Goal: Task Accomplishment & Management: Use online tool/utility

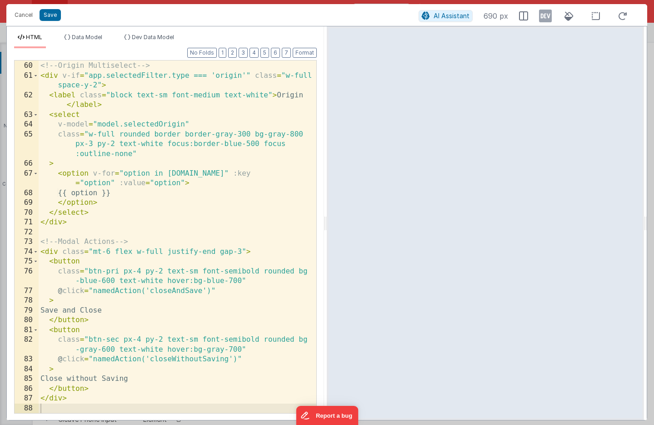
scroll to position [742, 0]
click at [206, 110] on div "<!-- Origin Multiselect --> < div v-if = "app.selectedFilter.type === 'origin'"…" at bounding box center [178, 237] width 278 height 372
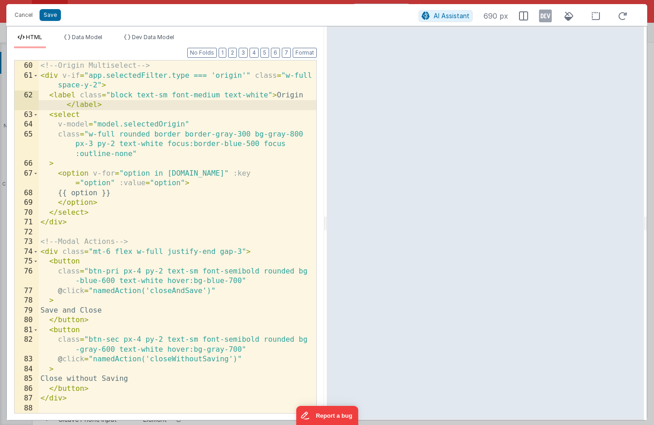
click at [206, 110] on div "<!-- Origin Multiselect --> < div v-if = "app.selectedFilter.type === 'origin'"…" at bounding box center [178, 237] width 278 height 372
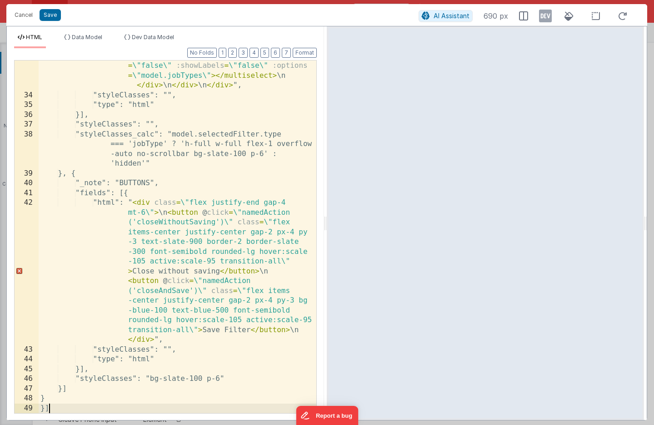
scroll to position [884, 0]
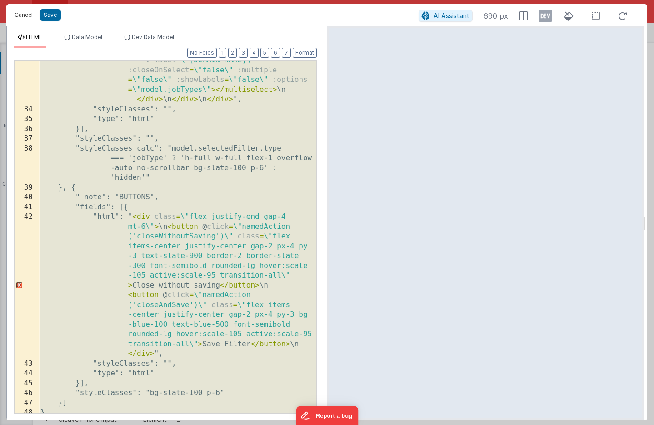
click at [26, 15] on button "Cancel" at bounding box center [23, 15] width 27 height 13
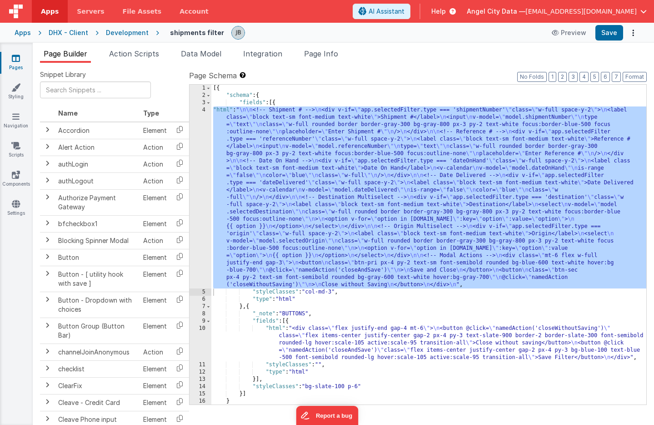
click at [233, 153] on div "[{ "schema" : { "fields" : [{ "html" : " \n\n <!-- Shipment # --> \n <div v-if=…" at bounding box center [428, 252] width 435 height 334
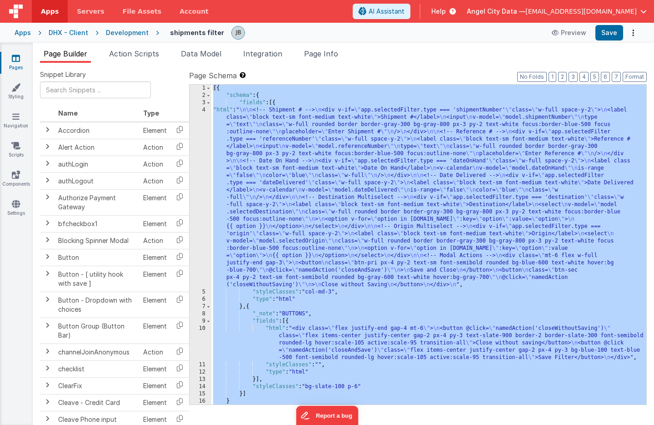
scroll to position [233, 0]
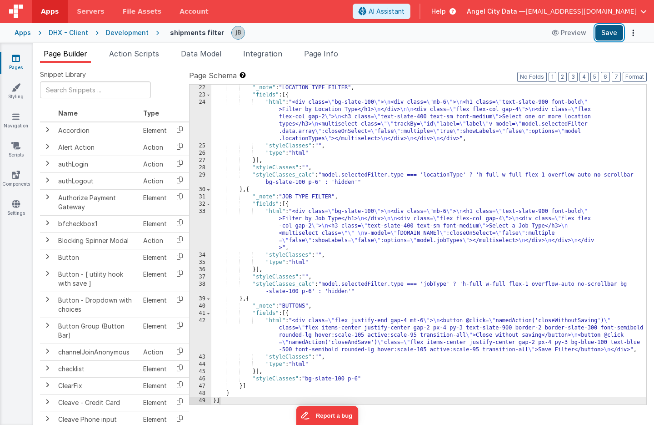
click at [603, 34] on button "Save" at bounding box center [609, 32] width 28 height 15
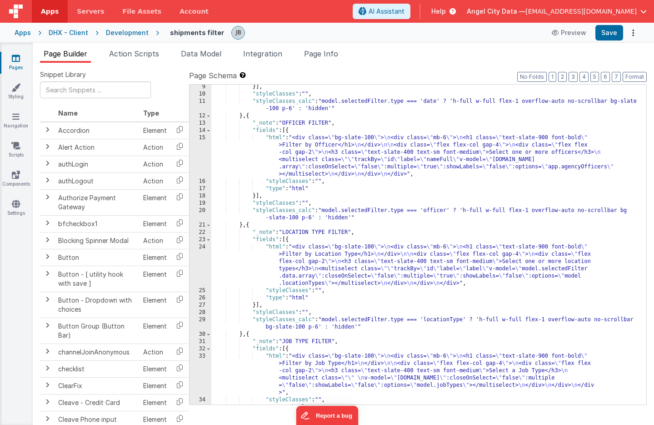
scroll to position [89, 0]
click at [433, 209] on div "}] , "styleClasses" : "" , "styleClasses_calc" : "model.selectedFilter.type ===…" at bounding box center [428, 250] width 435 height 334
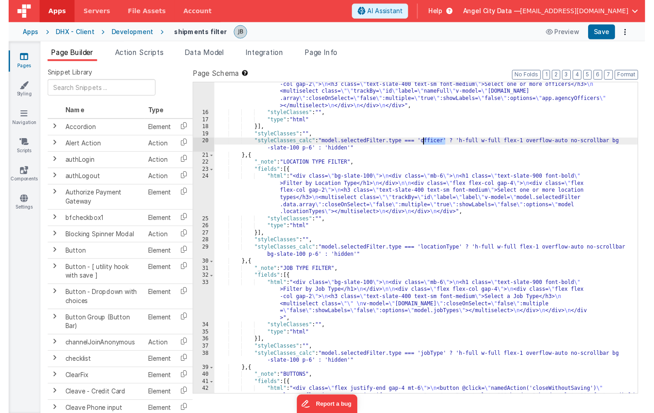
scroll to position [153, 0]
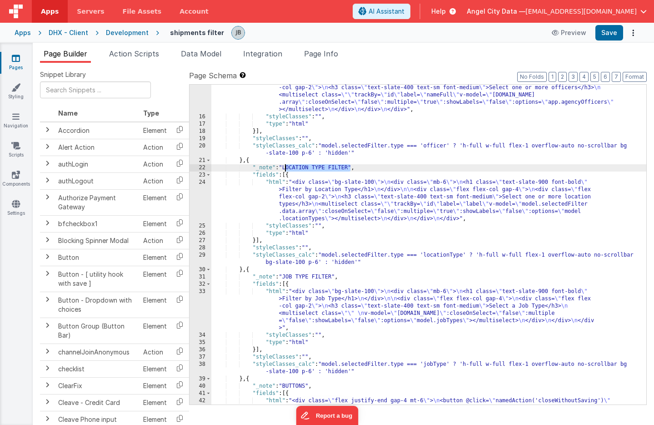
drag, startPoint x: 350, startPoint y: 168, endPoint x: 285, endPoint y: 167, distance: 64.5
click at [285, 167] on div ""html" : "<div class= \" bg-slate-100 \" > \n <div class= \" mb-6 \" > \n <h1 c…" at bounding box center [428, 270] width 435 height 400
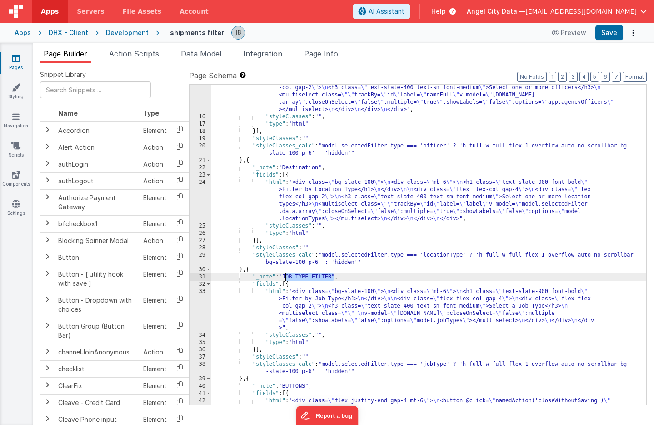
drag, startPoint x: 336, startPoint y: 277, endPoint x: 286, endPoint y: 278, distance: 50.0
click at [286, 278] on div ""html" : "<div class= \" bg-slate-100 \" > \n <div class= \" mb-6 \" > \n <h1 c…" at bounding box center [428, 270] width 435 height 400
click at [436, 253] on div ""html" : "<div class= \" bg-slate-100 \" > \n <div class= \" mb-6 \" > \n <h1 c…" at bounding box center [428, 270] width 435 height 400
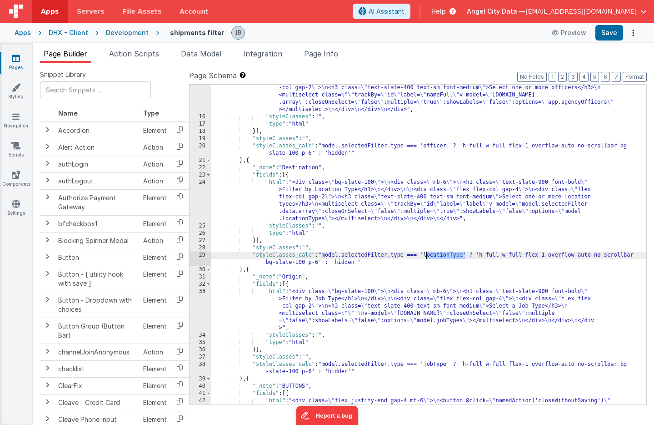
click at [436, 253] on div ""html" : "<div class= \" bg-slate-100 \" > \n <div class= \" mb-6 \" > \n <h1 c…" at bounding box center [428, 270] width 435 height 400
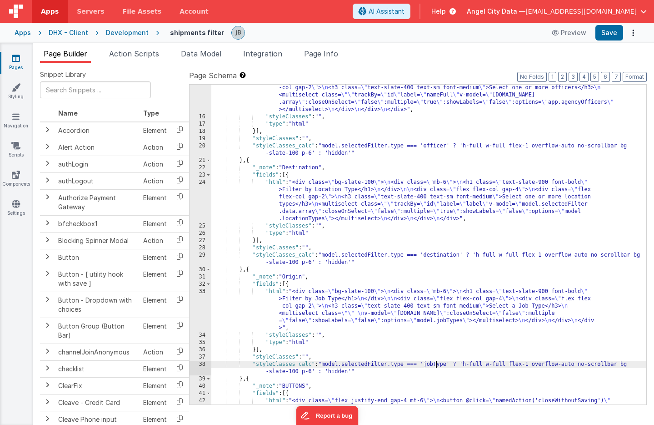
click at [435, 365] on div ""html" : "<div class= \" bg-slate-100 \" > \n <div class= \" mb-6 \" > \n <h1 c…" at bounding box center [428, 270] width 435 height 400
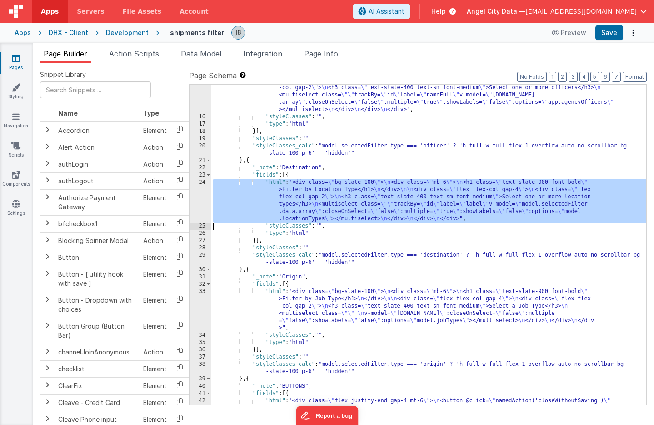
click at [203, 190] on div "24" at bounding box center [201, 201] width 22 height 44
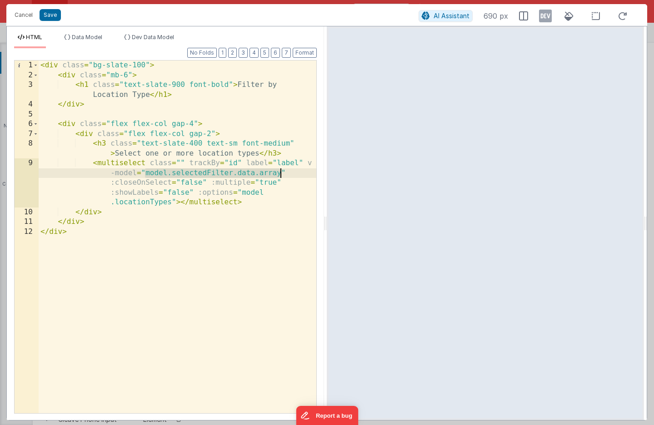
drag, startPoint x: 144, startPoint y: 174, endPoint x: 281, endPoint y: 174, distance: 136.8
click at [281, 174] on div "< div class = "bg-slate-100" > < div class = "mb-6" > < h1 class = "text-slate-…" at bounding box center [178, 246] width 278 height 372
click at [157, 203] on div "< div class = "bg-slate-100" > < div class = "mb-6" > < h1 class = "text-slate-…" at bounding box center [178, 246] width 278 height 372
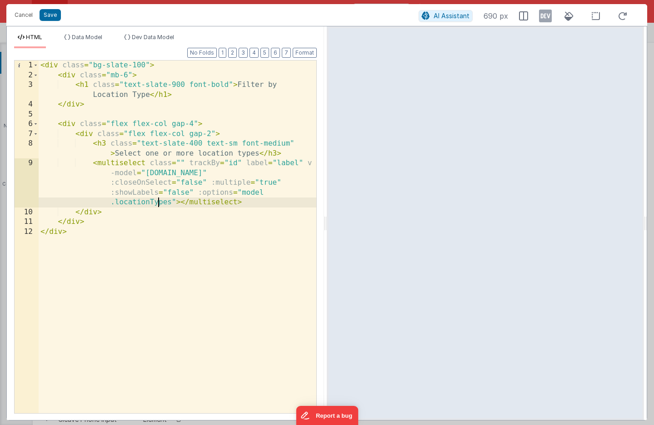
click at [157, 203] on div "< div class = "bg-slate-100" > < div class = "mb-6" > < h1 class = "text-slate-…" at bounding box center [178, 246] width 278 height 372
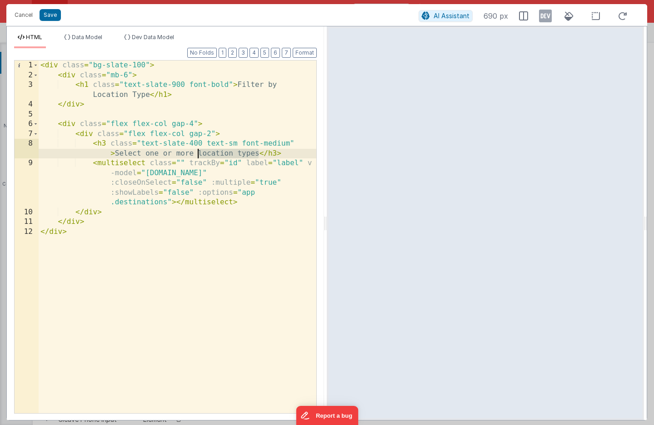
drag, startPoint x: 258, startPoint y: 154, endPoint x: 198, endPoint y: 152, distance: 60.0
click at [198, 152] on div "< div class = "bg-slate-100" > < div class = "mb-6" > < h1 class = "text-slate-…" at bounding box center [178, 246] width 278 height 372
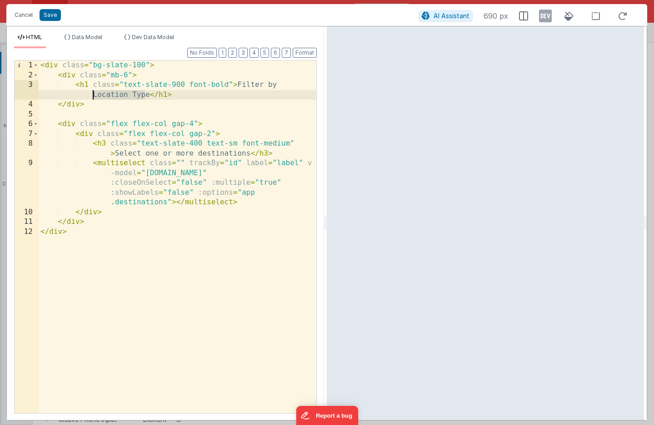
drag, startPoint x: 147, startPoint y: 95, endPoint x: 87, endPoint y: 98, distance: 59.6
click at [87, 98] on div "< div class = "bg-slate-100" > < div class = "mb-6" > < h1 class = "text-slate-…" at bounding box center [178, 246] width 278 height 372
click at [51, 15] on button "Save" at bounding box center [50, 15] width 21 height 12
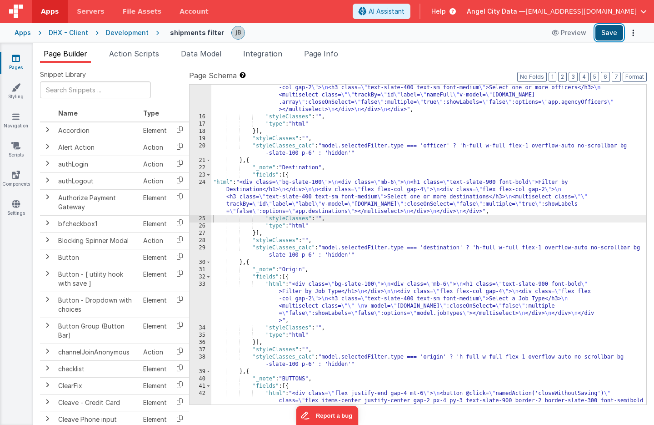
click at [609, 34] on button "Save" at bounding box center [609, 32] width 28 height 15
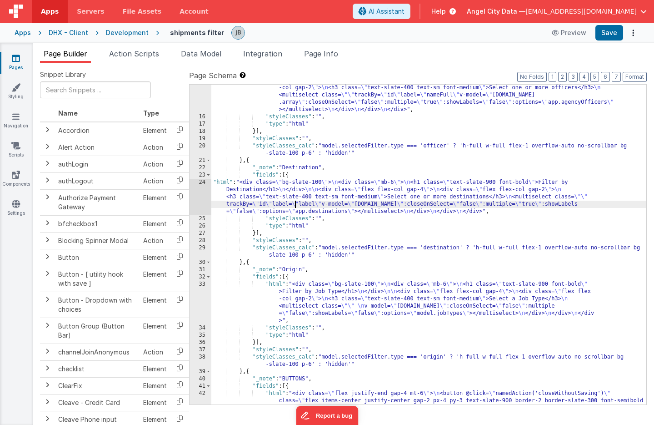
click at [296, 200] on div ""html" : "<div class= \" bg-slate-100 \" > \n <div class= \" mb-6 \" > \n <h1 c…" at bounding box center [428, 270] width 435 height 400
click at [204, 196] on div "24" at bounding box center [201, 197] width 22 height 36
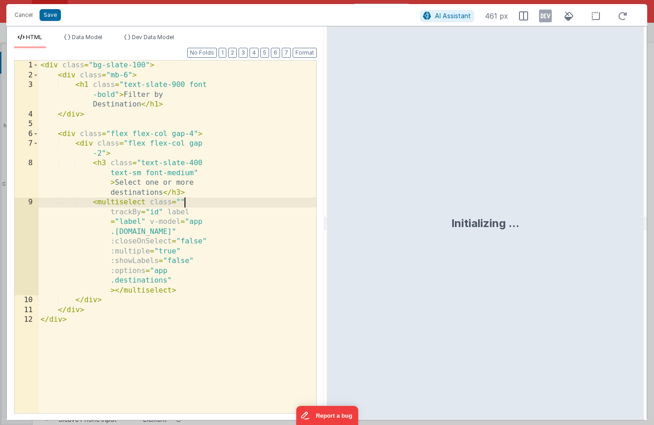
click at [204, 196] on div "< div class = "bg-slate-100" > < div class = "mb-6" > < h1 class = "text-slate-…" at bounding box center [178, 246] width 278 height 372
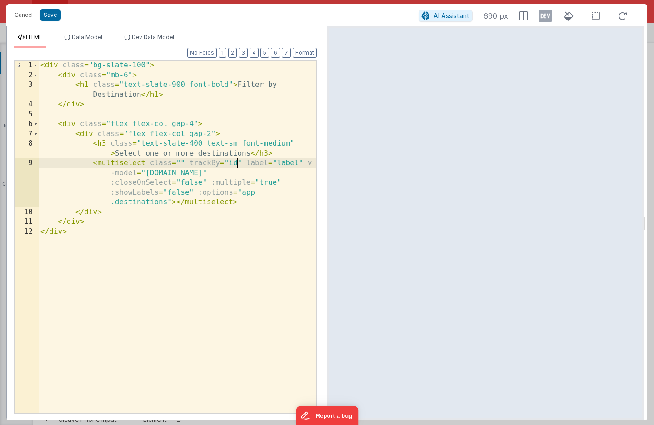
click at [236, 165] on div "< div class = "bg-slate-100" > < div class = "mb-6" > < h1 class = "text-slate-…" at bounding box center [178, 246] width 278 height 372
drag, startPoint x: 189, startPoint y: 164, endPoint x: 240, endPoint y: 165, distance: 51.4
click at [240, 165] on div "< div class = "bg-slate-100" > < div class = "mb-6" > < h1 class = "text-slate-…" at bounding box center [178, 246] width 278 height 372
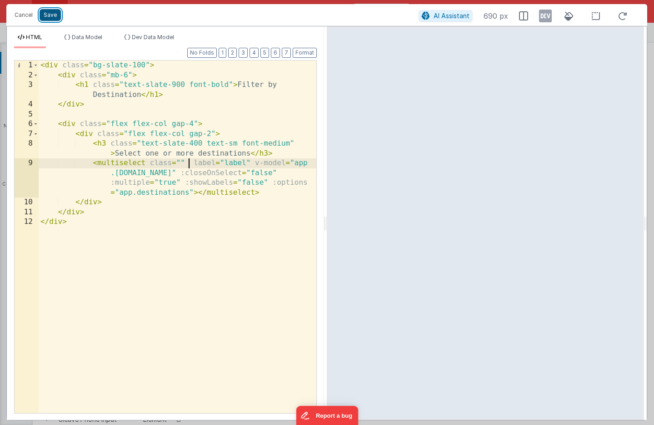
click at [51, 11] on button "Save" at bounding box center [50, 15] width 21 height 12
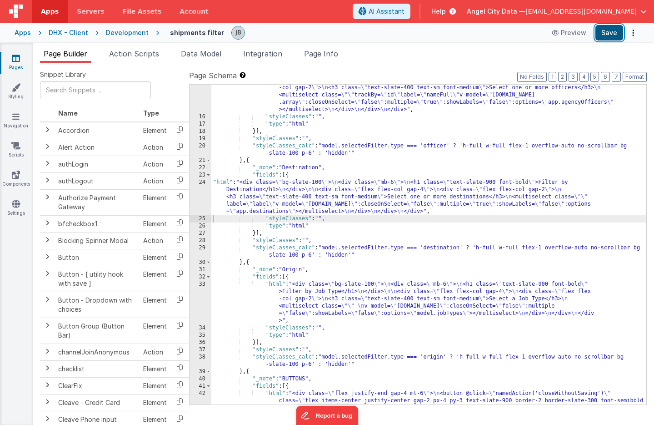
click at [603, 31] on button "Save" at bounding box center [609, 32] width 28 height 15
click at [206, 192] on div "24" at bounding box center [201, 197] width 22 height 36
click at [203, 195] on div "24" at bounding box center [201, 197] width 22 height 36
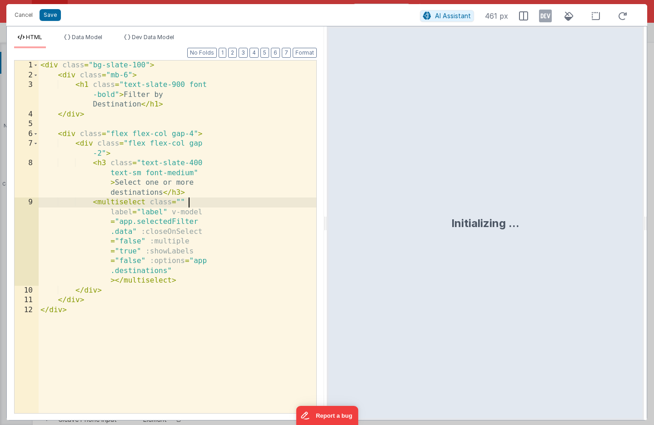
click at [203, 195] on div "< div class = "bg-slate-100" > < div class = "mb-6" > < h1 class = "text-slate-…" at bounding box center [178, 246] width 278 height 372
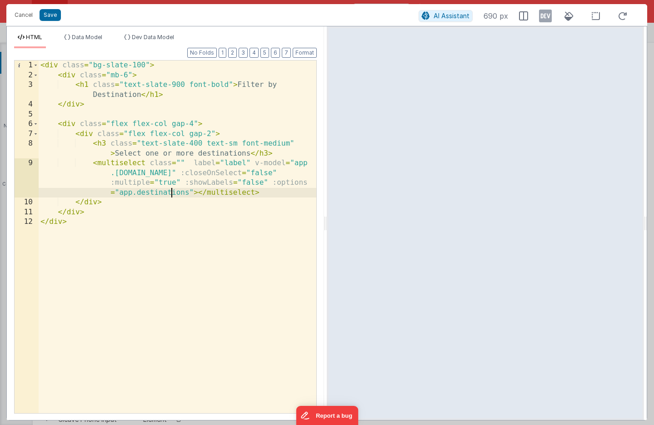
click at [171, 191] on div "< div class = "bg-slate-100" > < div class = "mb-6" > < h1 class = "text-slate-…" at bounding box center [178, 246] width 278 height 372
click at [276, 226] on div "< div class = "bg-slate-100" > < div class = "mb-6" > < h1 class = "text-slate-…" at bounding box center [178, 246] width 278 height 372
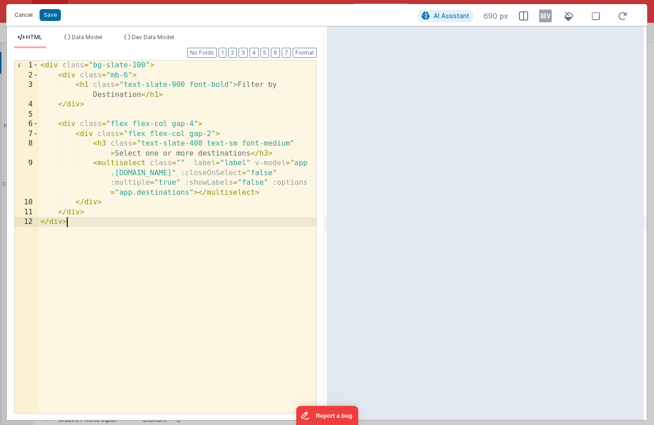
click at [21, 14] on button "Cancel" at bounding box center [23, 15] width 27 height 13
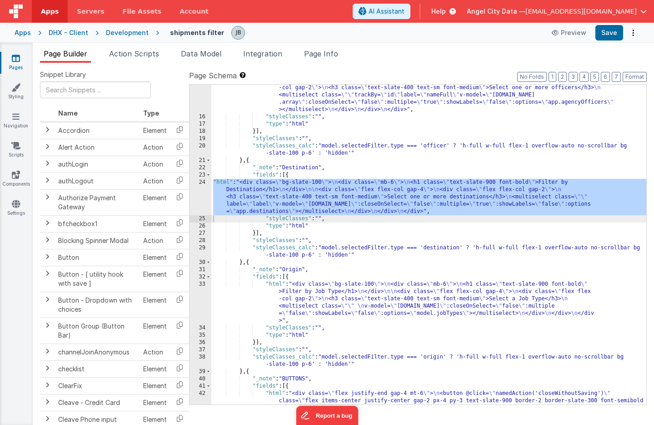
click at [203, 191] on div "24" at bounding box center [201, 197] width 22 height 36
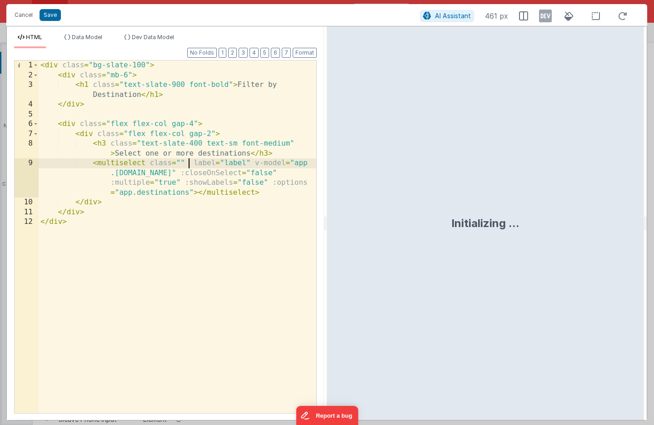
click at [189, 164] on div "< div class = "bg-slate-100" > < div class = "mb-6" > < h1 class = "text-slate-…" at bounding box center [178, 246] width 278 height 372
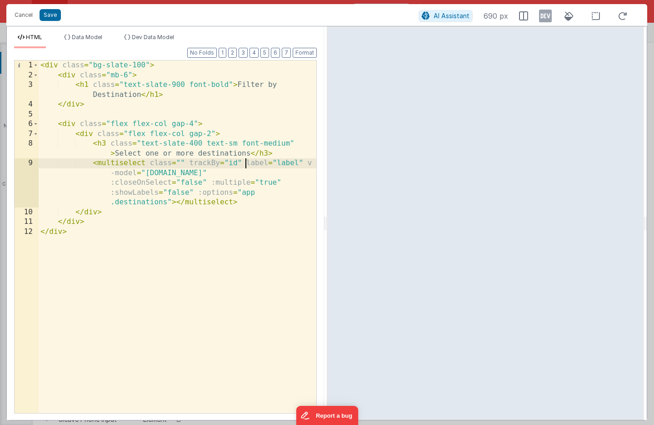
click at [176, 202] on div "< div class = "bg-slate-100" > < div class = "mb-6" > < h1 class = "text-slate-…" at bounding box center [178, 246] width 278 height 372
click at [248, 165] on div "< div class = "bg-slate-100" > < div class = "mb-6" > < h1 class = "text-slate-…" at bounding box center [178, 246] width 278 height 372
click at [233, 164] on div "< div class = "bg-slate-100" > < div class = "mb-6" > < h1 class = "text-slate-…" at bounding box center [178, 246] width 278 height 372
click at [282, 164] on div "< div class = "bg-slate-100" > < div class = "mb-6" > < h1 class = "text-slate-…" at bounding box center [178, 246] width 278 height 372
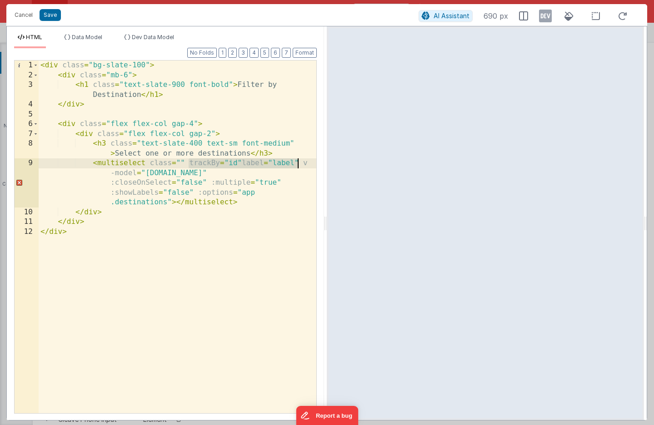
drag, startPoint x: 188, startPoint y: 163, endPoint x: 298, endPoint y: 164, distance: 110.5
click at [298, 164] on div "< div class = "bg-slate-100" > < div class = "mb-6" > < h1 class = "text-slate-…" at bounding box center [178, 246] width 278 height 372
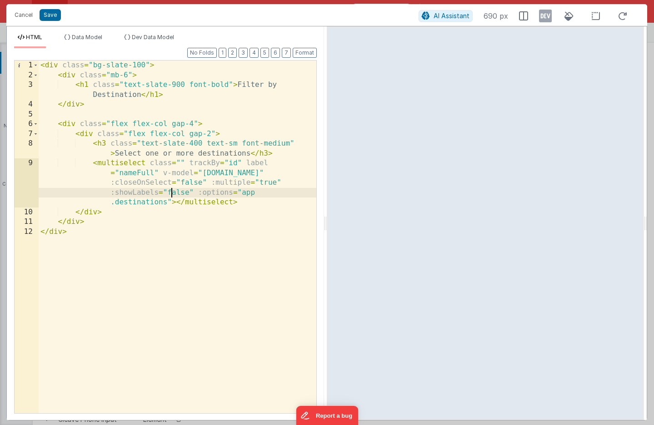
click at [170, 190] on div "< div class = "bg-slate-100" > < div class = "mb-6" > < h1 class = "text-slate-…" at bounding box center [178, 246] width 278 height 372
click at [188, 181] on div "< div class = "bg-slate-100" > < div class = "mb-6" > < h1 class = "text-slate-…" at bounding box center [178, 246] width 278 height 372
click at [173, 175] on div "< div class = "bg-slate-100" > < div class = "mb-6" > < h1 class = "text-slate-…" at bounding box center [178, 246] width 278 height 372
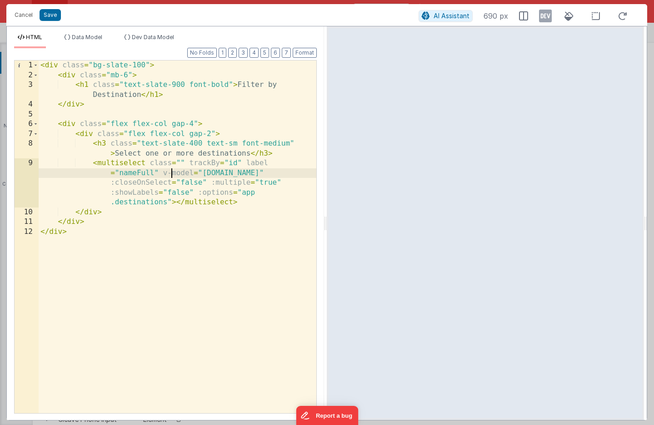
click at [140, 175] on div "< div class = "bg-slate-100" > < div class = "mb-6" > < h1 class = "text-slate-…" at bounding box center [178, 246] width 278 height 372
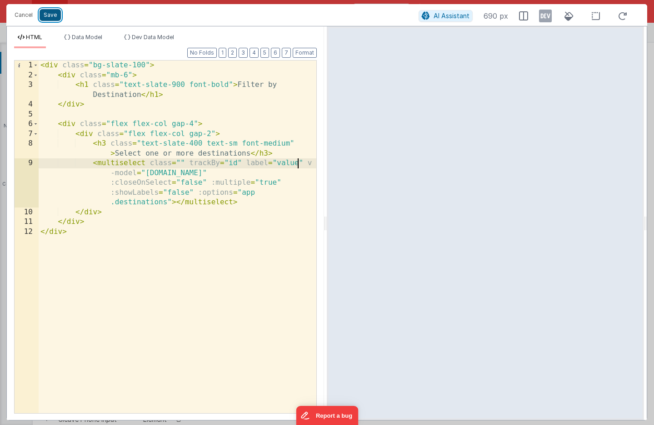
click at [49, 17] on button "Save" at bounding box center [50, 15] width 21 height 12
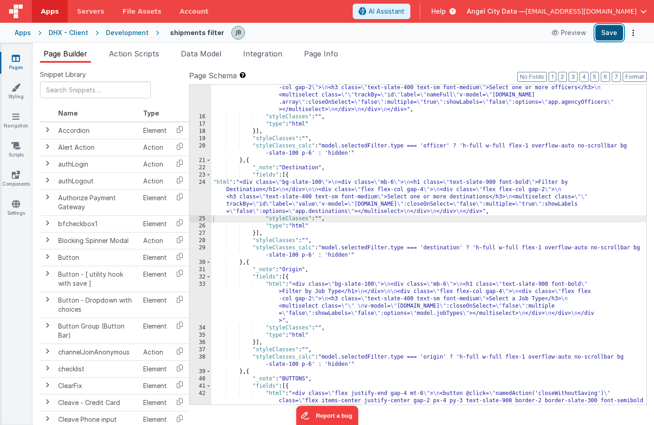
click at [609, 40] on button "Save" at bounding box center [609, 32] width 28 height 15
click at [201, 189] on div "24" at bounding box center [201, 197] width 22 height 36
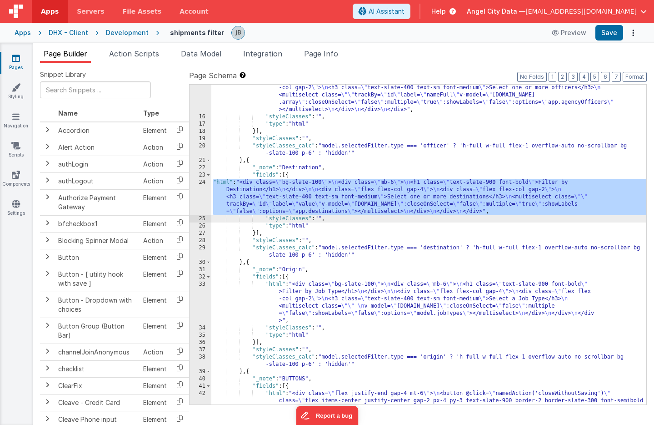
click at [203, 192] on div "24" at bounding box center [201, 197] width 22 height 36
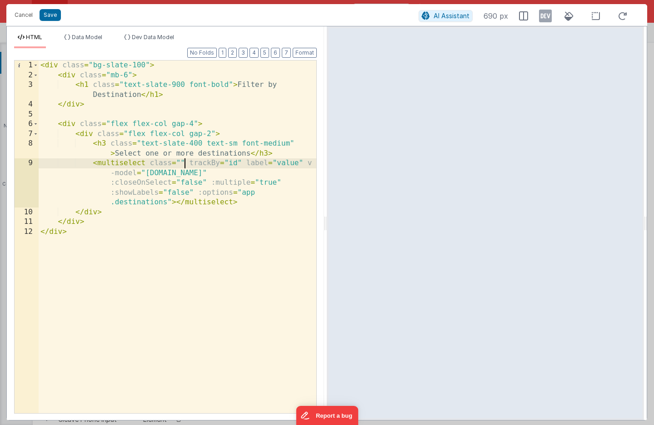
click at [268, 183] on div "< div class = "bg-slate-100" > < div class = "mb-6" > < h1 class = "text-slate-…" at bounding box center [178, 246] width 278 height 372
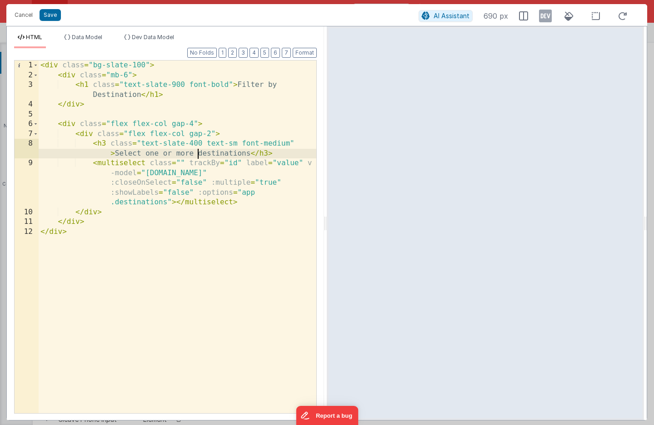
click at [197, 158] on div "< div class = "bg-slate-100" > < div class = "mb-6" > < h1 class = "text-slate-…" at bounding box center [178, 246] width 278 height 372
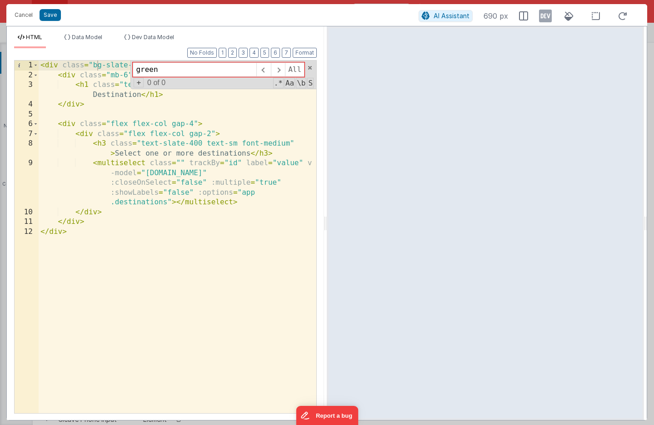
type input "green"
click at [229, 184] on div "< div class = "bg-slate-100" > < div class = "mb-6" > < h1 class = "text-slate-…" at bounding box center [178, 246] width 278 height 372
click at [194, 139] on div "< div class = "bg-slate-100" > < div class = "mb-6" > < h1 class = "text-slate-…" at bounding box center [178, 246] width 278 height 372
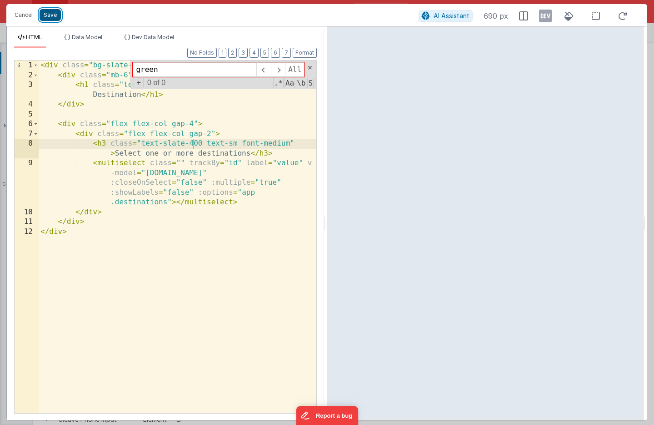
click at [55, 17] on button "Save" at bounding box center [50, 15] width 21 height 12
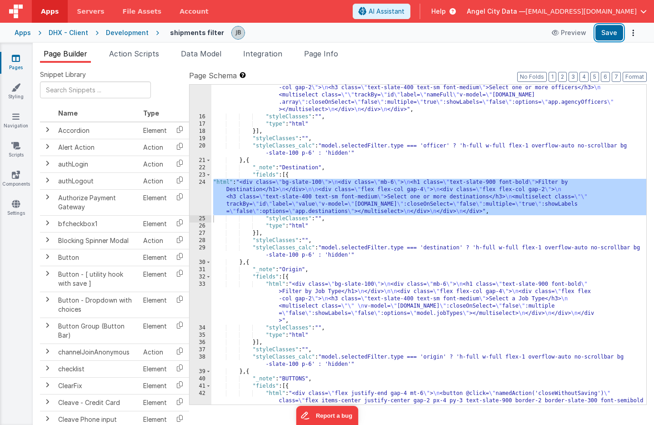
drag, startPoint x: 602, startPoint y: 29, endPoint x: 396, endPoint y: 260, distance: 309.4
click at [398, 258] on div "Apps Servers File Assets Account Some FUTURE Slot AI Assistant Help Angel City …" at bounding box center [327, 212] width 654 height 425
click at [203, 196] on div "24" at bounding box center [201, 197] width 22 height 36
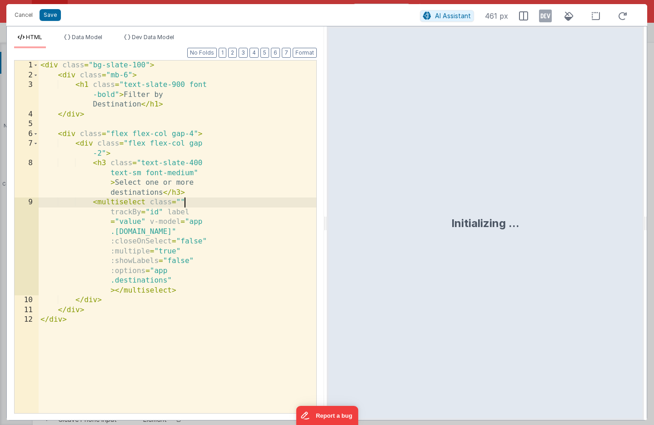
click at [203, 196] on div "< div class = "bg-slate-100" > < div class = "mb-6" > < h1 class = "text-slate-…" at bounding box center [178, 246] width 278 height 372
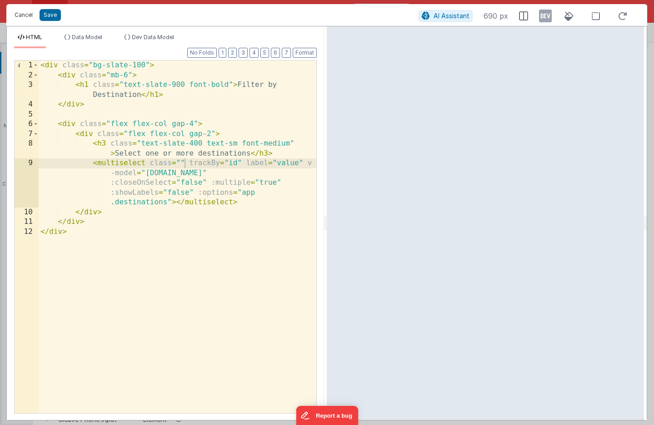
click at [20, 15] on button "Cancel" at bounding box center [23, 15] width 27 height 13
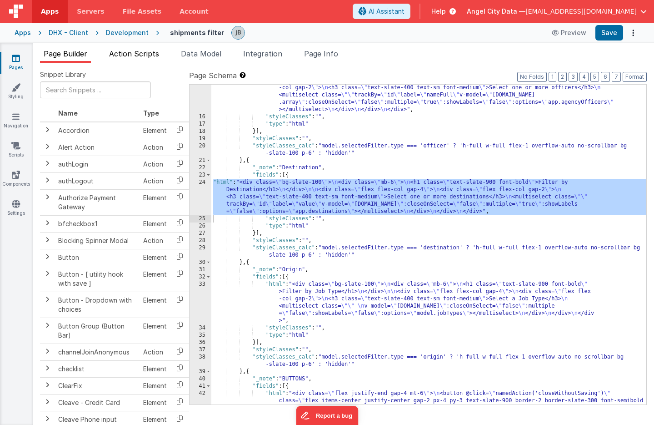
click at [142, 52] on span "Action Scripts" at bounding box center [134, 53] width 50 height 9
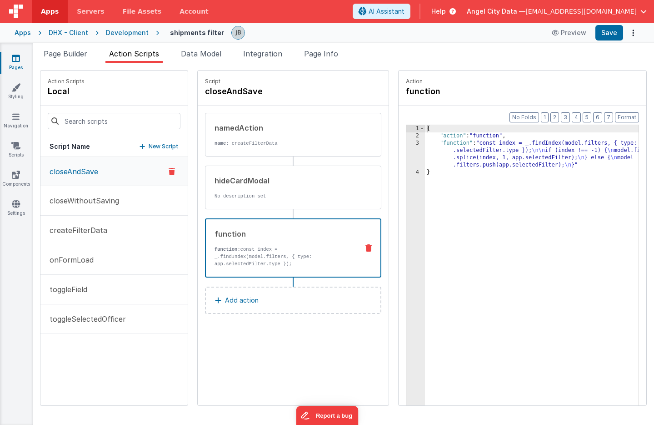
click at [227, 250] on p "function: const index = _.findIndex(model.filters, { type: app.selectedFilter.t…" at bounding box center [283, 256] width 137 height 22
click at [406, 157] on div "3" at bounding box center [415, 154] width 19 height 29
click at [406, 152] on div "3" at bounding box center [415, 154] width 19 height 29
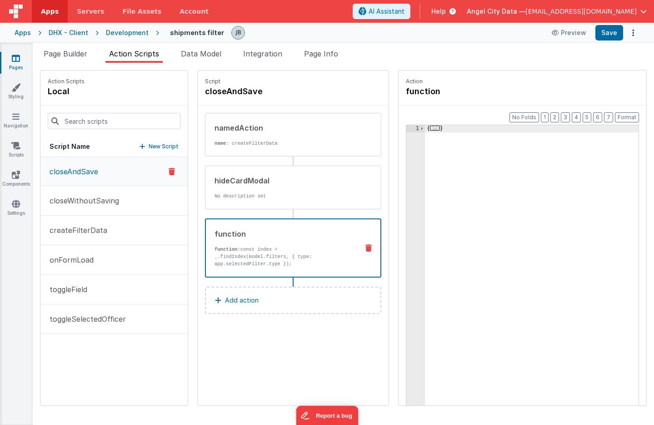
click at [406, 133] on div "1" at bounding box center [415, 286] width 19 height 323
click at [406, 124] on div "Format 7 6 5 4 3 2 1 No Folds 1 { ... } XXXXXXXXXXXXXXXXXXXXXXXXXXXXXXXXXXXXXXX…" at bounding box center [522, 278] width 233 height 309
click at [420, 129] on span at bounding box center [422, 128] width 5 height 7
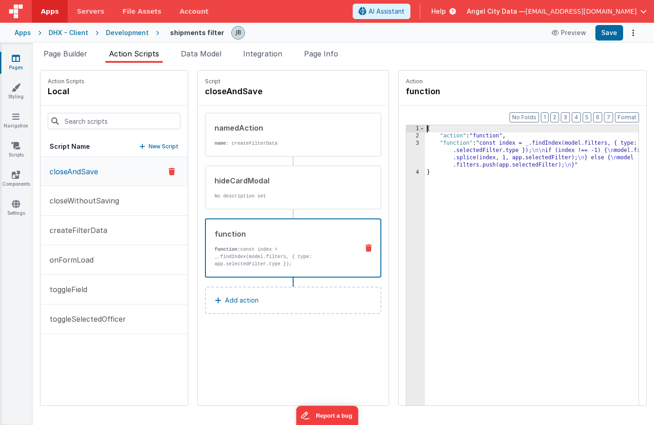
click at [406, 145] on div "3" at bounding box center [415, 154] width 19 height 29
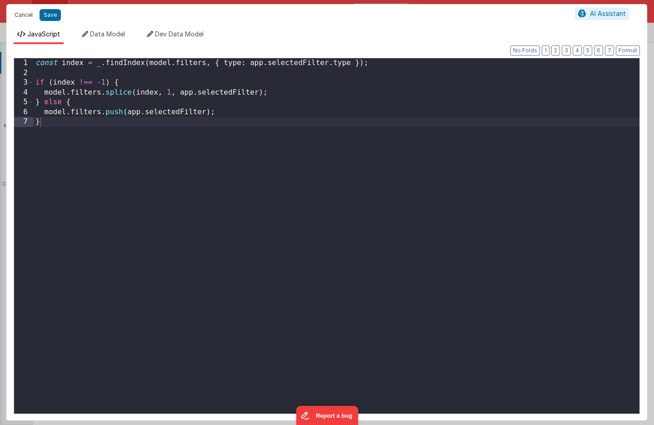
click at [29, 12] on button "Cancel" at bounding box center [23, 15] width 27 height 13
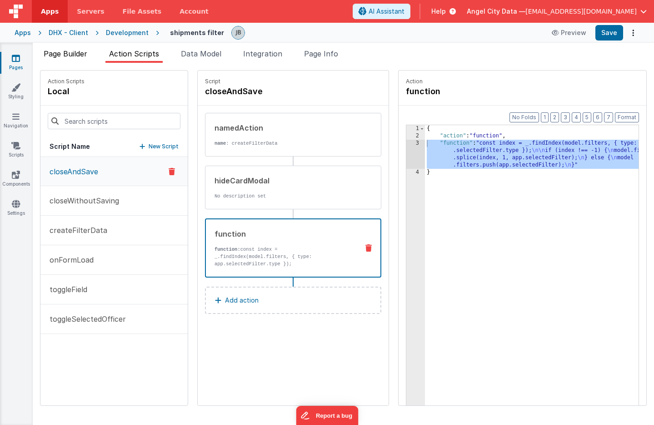
click at [69, 50] on span "Page Builder" at bounding box center [66, 53] width 44 height 9
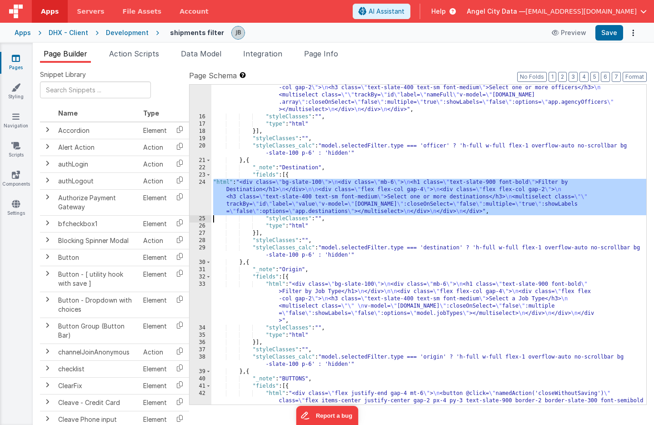
click at [211, 198] on div "24" at bounding box center [201, 197] width 22 height 36
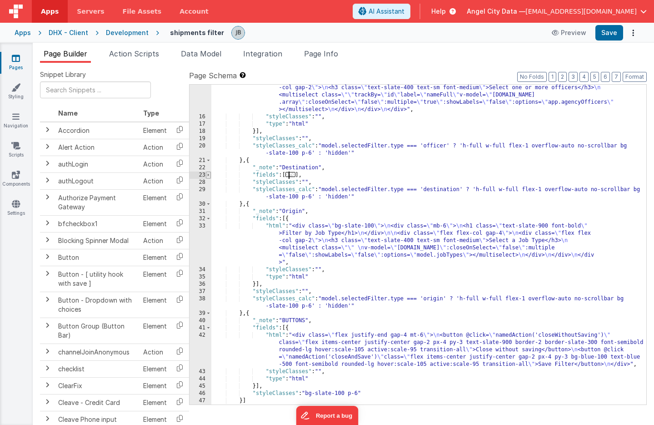
click at [209, 172] on span at bounding box center [208, 174] width 5 height 7
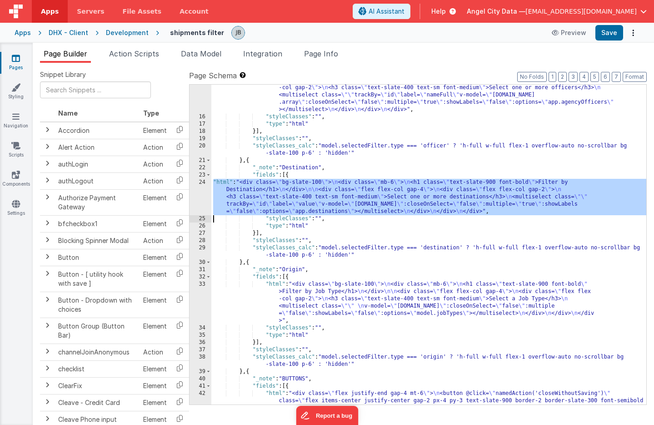
click at [203, 181] on div "24" at bounding box center [201, 197] width 22 height 36
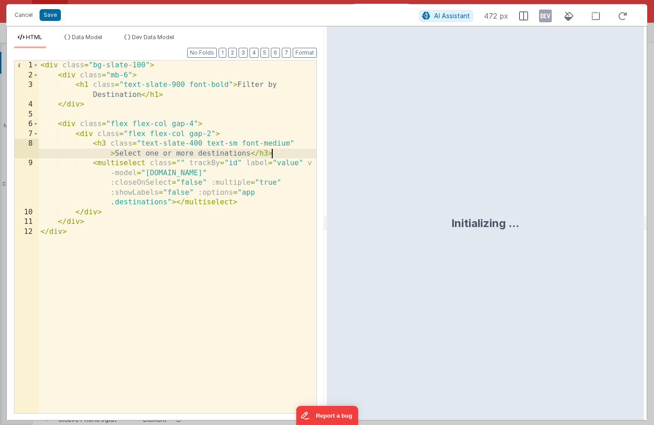
click at [246, 173] on div "< div class = "bg-slate-100" > < div class = "mb-6" > < h1 class = "text-slate-…" at bounding box center [178, 246] width 278 height 372
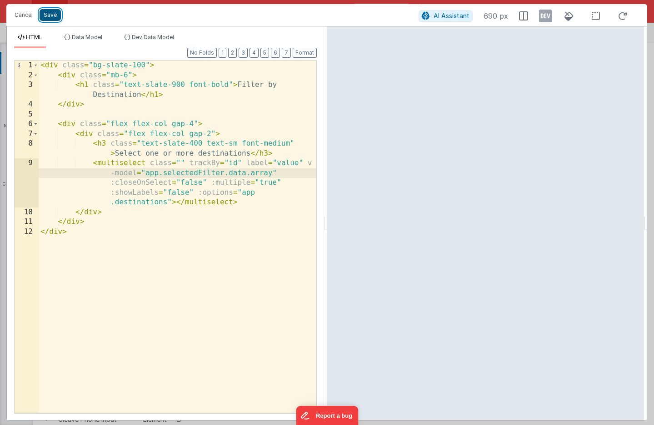
click at [50, 16] on button "Save" at bounding box center [50, 15] width 21 height 12
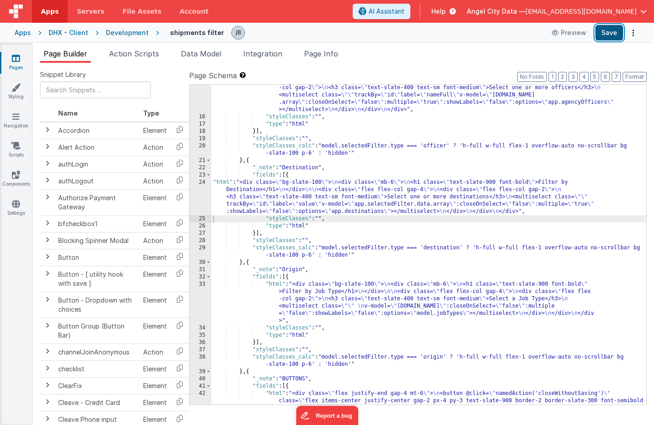
click at [604, 30] on button "Save" at bounding box center [609, 32] width 28 height 15
click at [200, 195] on div "24" at bounding box center [201, 197] width 22 height 36
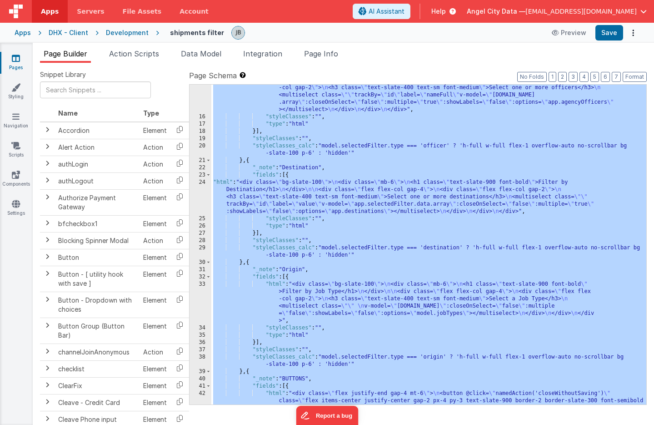
click at [203, 191] on div "24" at bounding box center [201, 197] width 22 height 36
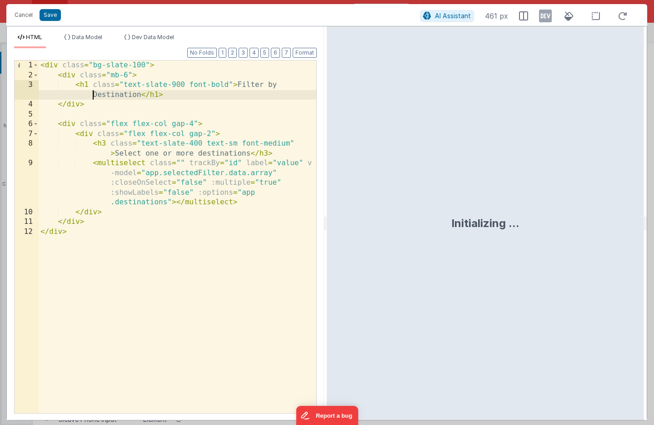
click at [49, 98] on div "< div class = "bg-slate-100" > < div class = "mb-6" > < h1 class = "text-slate-…" at bounding box center [178, 246] width 278 height 372
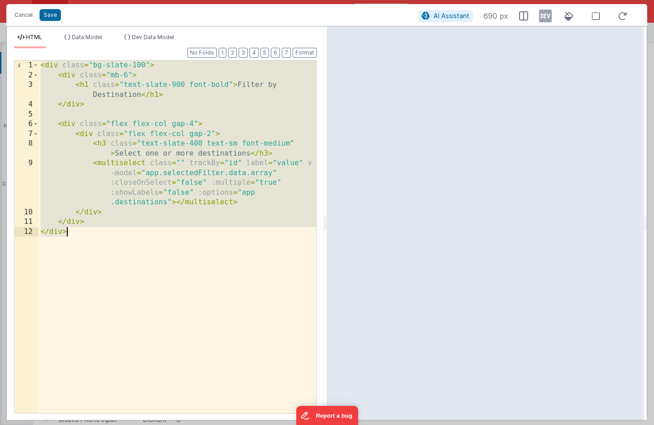
click at [163, 155] on div "< div class = "bg-slate-100" > < div class = "mb-6" > < h1 class = "text-slate-…" at bounding box center [178, 246] width 278 height 372
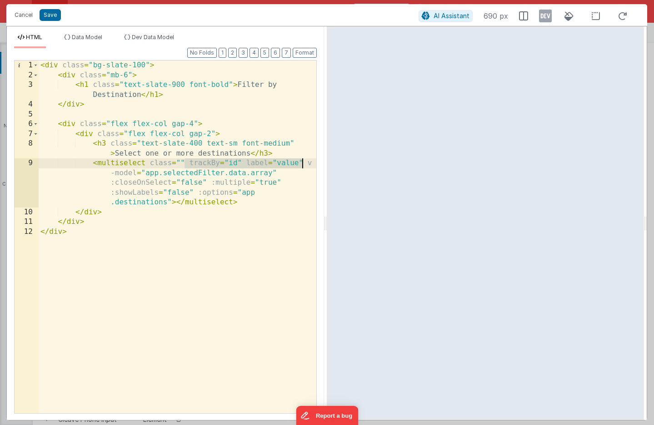
drag, startPoint x: 185, startPoint y: 163, endPoint x: 303, endPoint y: 161, distance: 117.7
click at [303, 161] on div "< div class = "bg-slate-100" > < div class = "mb-6" > < h1 class = "text-slate-…" at bounding box center [178, 246] width 278 height 372
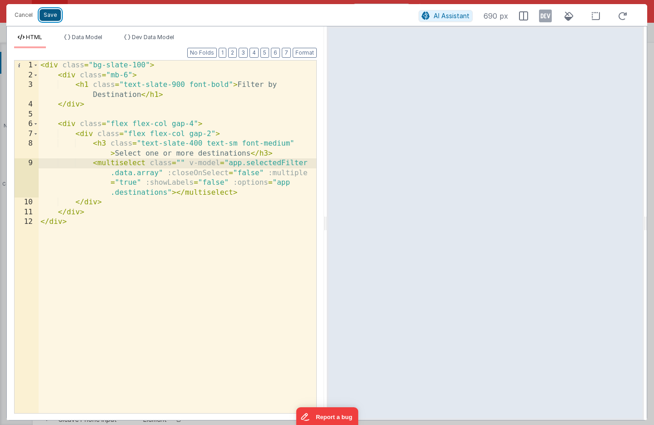
click at [53, 15] on button "Save" at bounding box center [50, 15] width 21 height 12
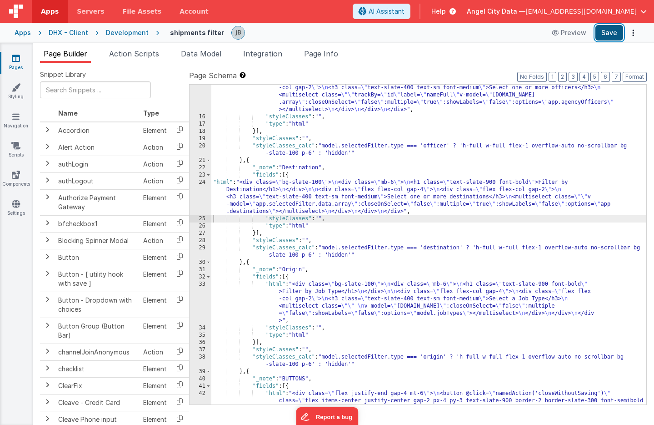
click at [599, 39] on button "Save" at bounding box center [609, 32] width 28 height 15
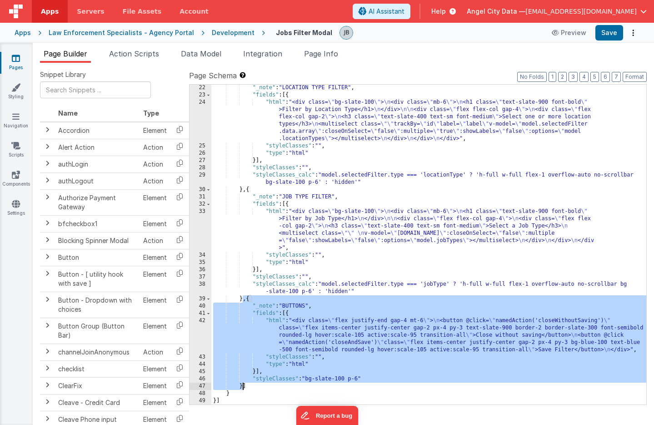
click at [320, 165] on div ""_note" : "LOCATION TYPE FILTER" , "fields" : [{ "html" : "<div class= \" bg-sl…" at bounding box center [428, 251] width 435 height 334
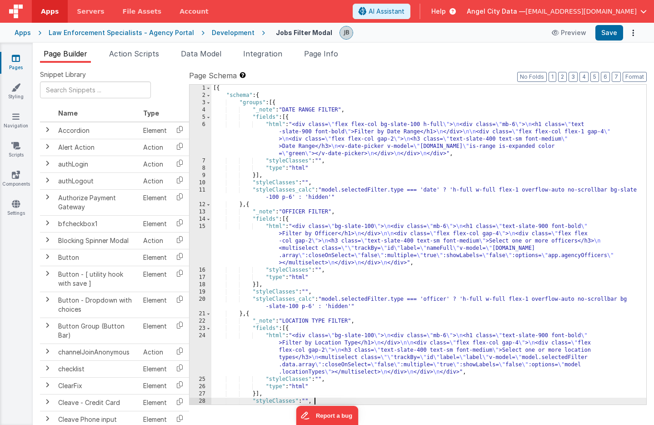
click at [317, 169] on div "[{ "schema" : { "groups" : [{ "_note" : "DATE RANGE FILTER" , "fields" : [{ "ht…" at bounding box center [428, 255] width 435 height 341
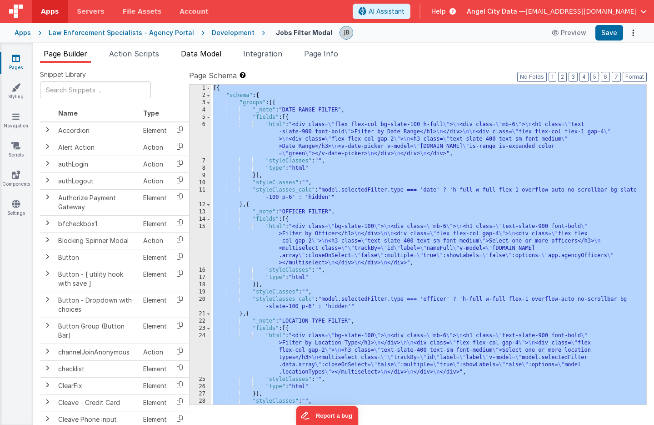
click at [195, 55] on span "Data Model" at bounding box center [201, 53] width 40 height 9
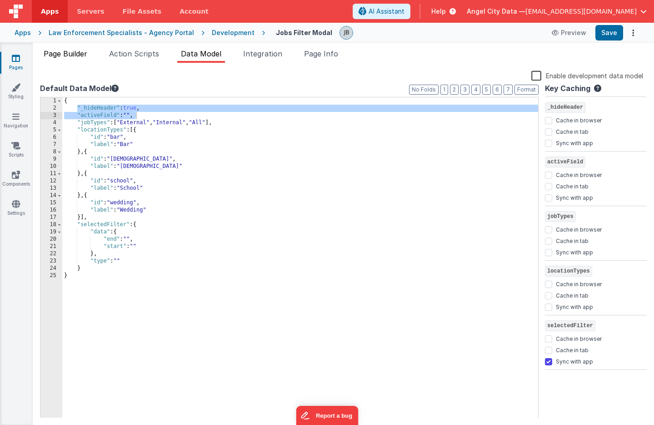
click at [82, 52] on span "Page Builder" at bounding box center [66, 53] width 44 height 9
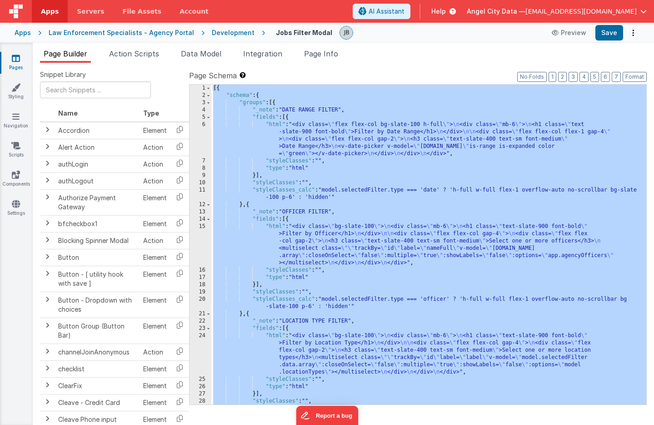
click at [209, 150] on div "6" at bounding box center [201, 139] width 22 height 36
click at [213, 253] on div "[{ "schema" : { "groups" : [{ "_note" : "DATE RANGE FILTER" , "fields" : [{ "ht…" at bounding box center [428, 255] width 435 height 341
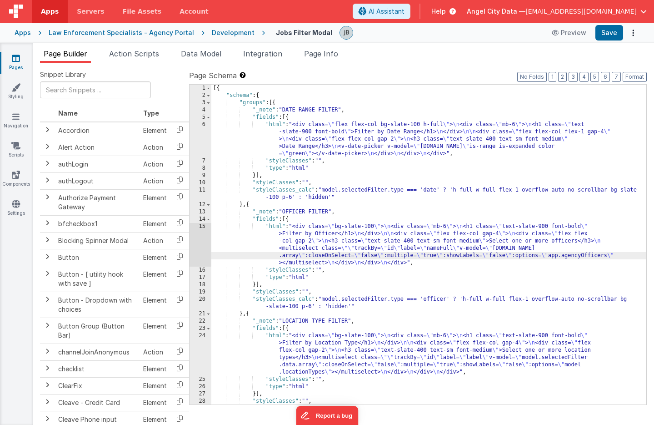
click at [205, 245] on div "15" at bounding box center [201, 245] width 22 height 44
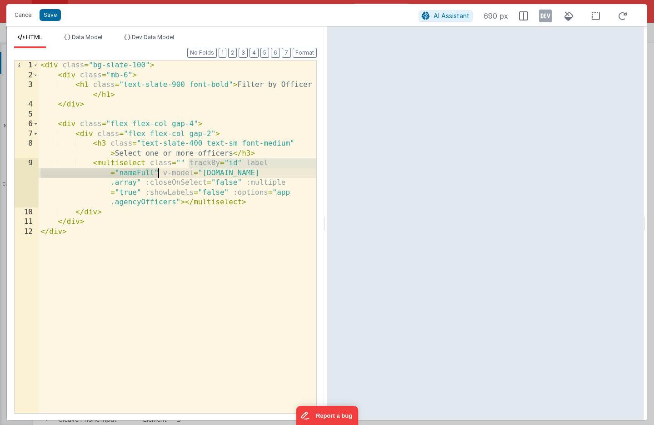
drag, startPoint x: 189, startPoint y: 164, endPoint x: 158, endPoint y: 174, distance: 31.9
click at [158, 174] on div "< div class = "bg-slate-100" > < div class = "mb-6" > < h1 class = "text-slate-…" at bounding box center [178, 246] width 278 height 372
click at [53, 11] on button "Save" at bounding box center [50, 15] width 21 height 12
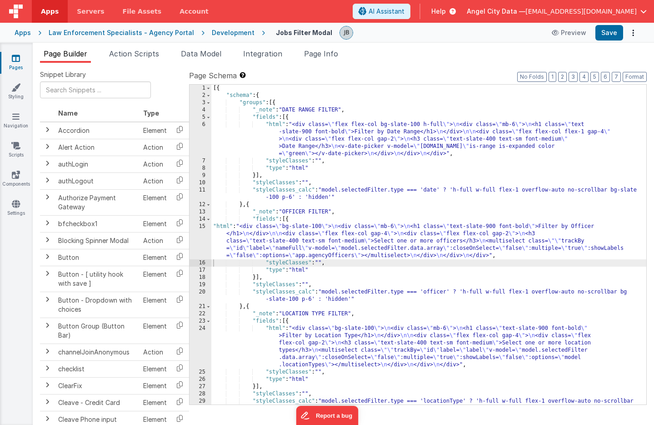
click at [202, 244] on div "15" at bounding box center [201, 241] width 22 height 36
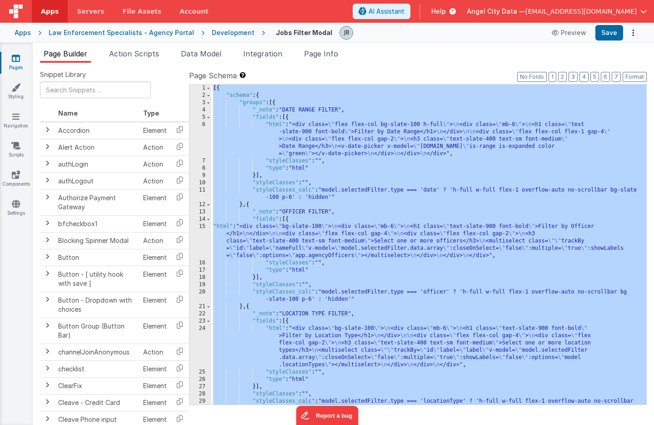
click at [206, 239] on div "15" at bounding box center [201, 241] width 22 height 36
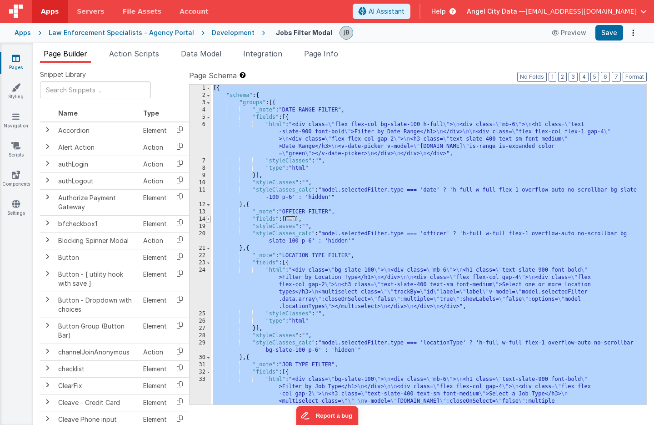
click at [208, 218] on span at bounding box center [208, 218] width 5 height 7
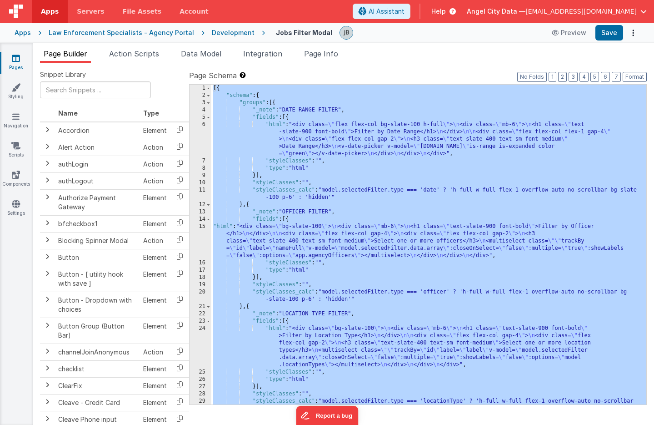
click at [203, 240] on div "15" at bounding box center [201, 241] width 22 height 36
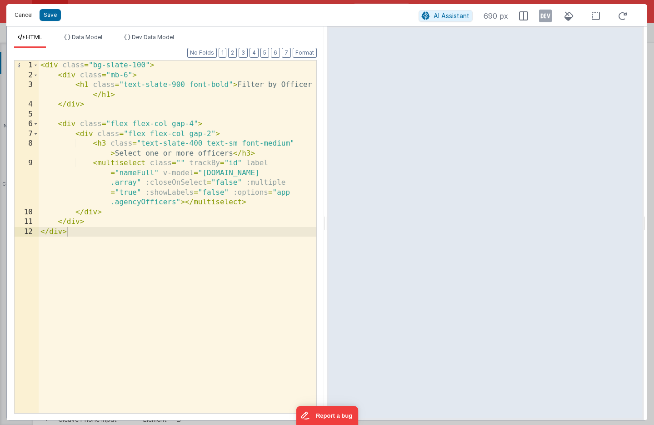
click at [26, 18] on button "Cancel" at bounding box center [23, 15] width 27 height 13
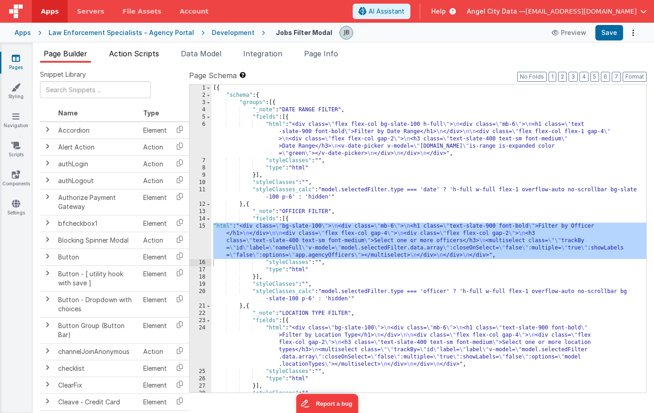
click at [117, 54] on span "Action Scripts" at bounding box center [134, 53] width 50 height 9
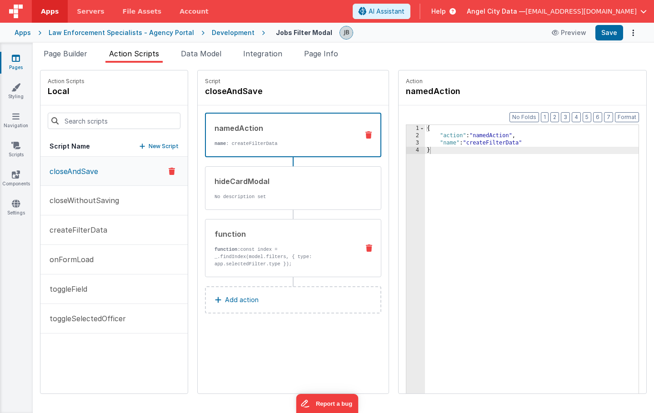
click at [216, 262] on p "function: const index = _.findIndex(model.filters, { type: app.selectedFilter.t…" at bounding box center [283, 257] width 137 height 22
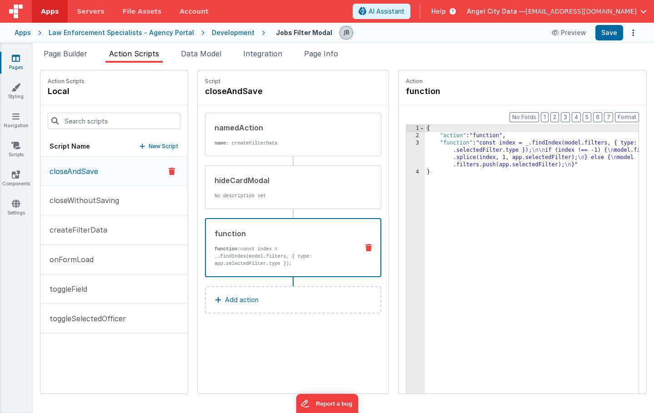
click at [225, 304] on p "Add action" at bounding box center [242, 300] width 34 height 11
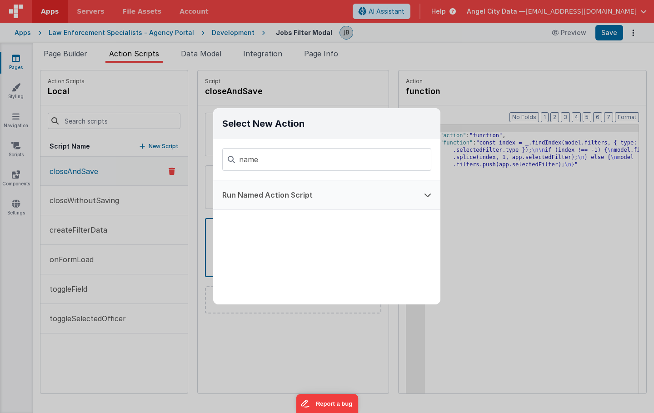
type input "name"
click at [255, 193] on button "Run Named Action Script" at bounding box center [314, 194] width 202 height 29
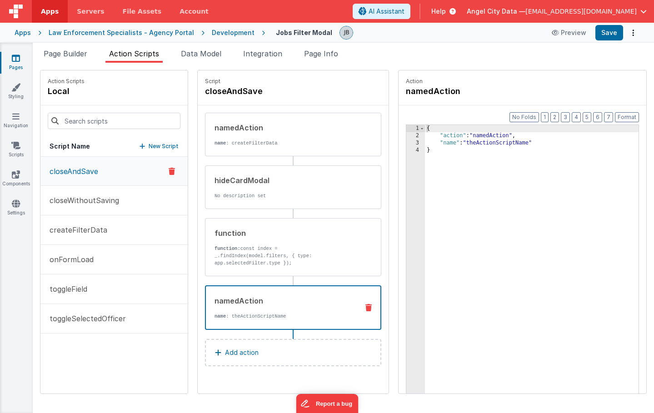
click at [456, 142] on div "{ "action" : "namedAction" , "name" : "theActionScriptName" }" at bounding box center [545, 280] width 240 height 311
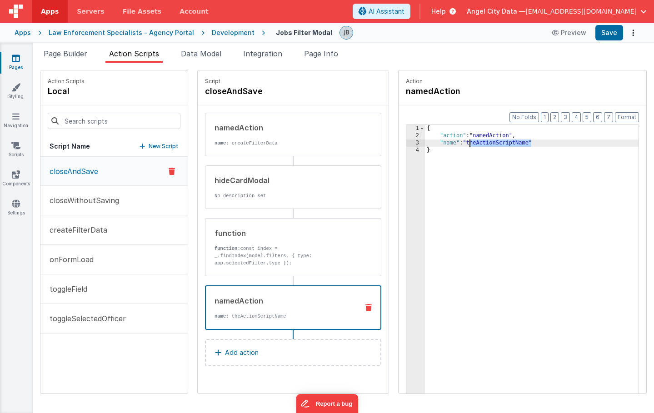
click at [456, 142] on div "{ "action" : "namedAction" , "name" : "theActionScriptName" }" at bounding box center [545, 280] width 240 height 311
click at [614, 37] on button "Save" at bounding box center [609, 32] width 28 height 15
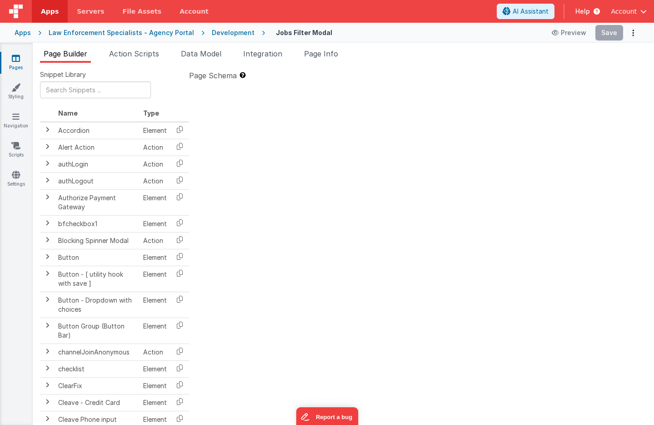
click at [24, 35] on div "Apps" at bounding box center [23, 32] width 16 height 9
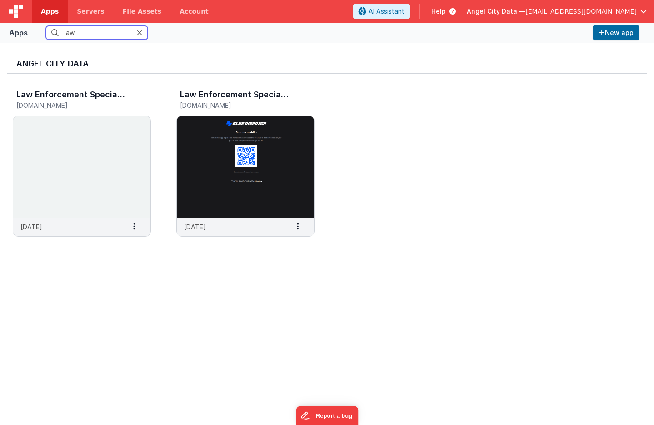
click at [76, 37] on input "law" at bounding box center [97, 33] width 102 height 14
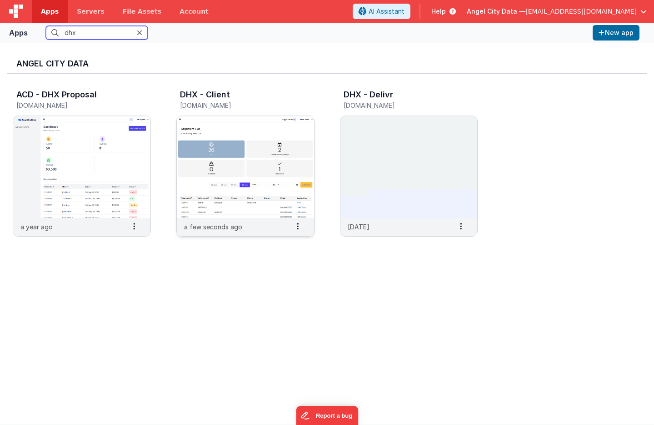
type input "dhx"
click at [228, 141] on img at bounding box center [245, 167] width 137 height 102
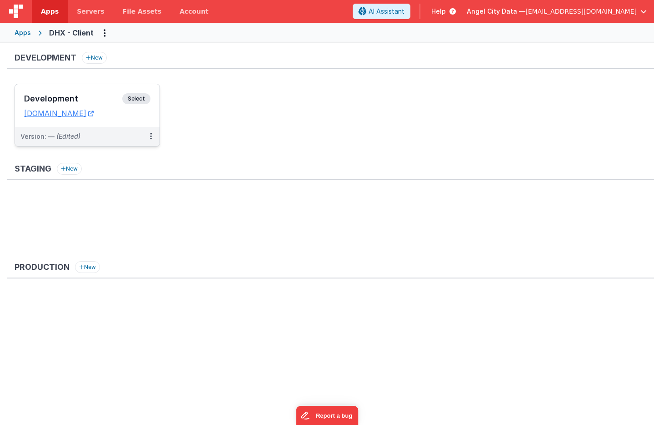
click at [79, 91] on div "Development Select URLs [DOMAIN_NAME]" at bounding box center [87, 105] width 145 height 43
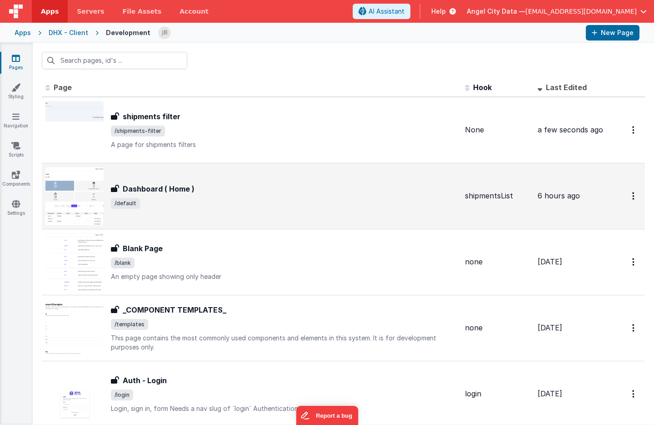
click at [142, 175] on div "Dashboard ( Home ) Dashboard ( Home ) /default" at bounding box center [251, 196] width 412 height 58
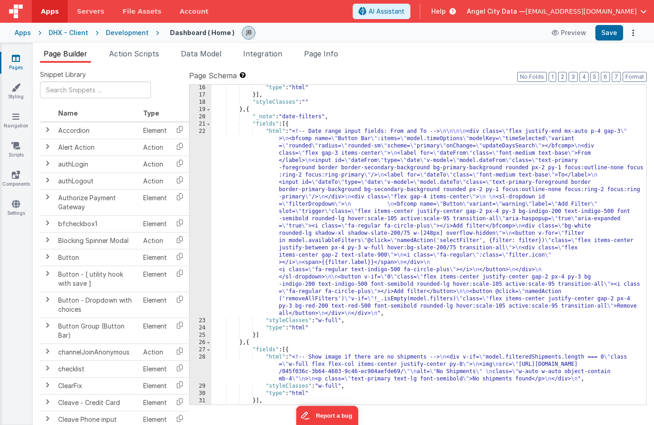
scroll to position [194, 0]
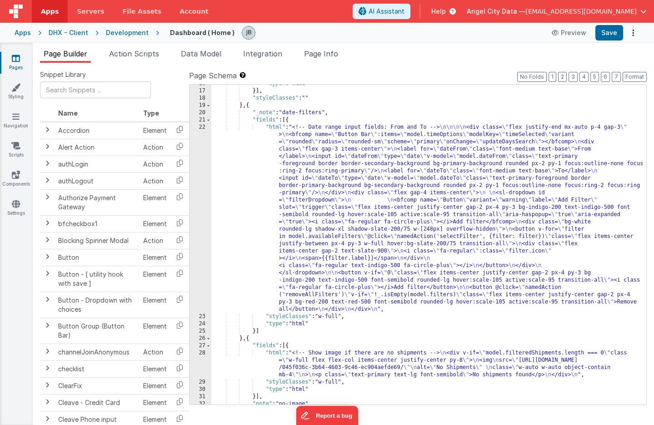
click at [199, 268] on div "22" at bounding box center [201, 218] width 22 height 189
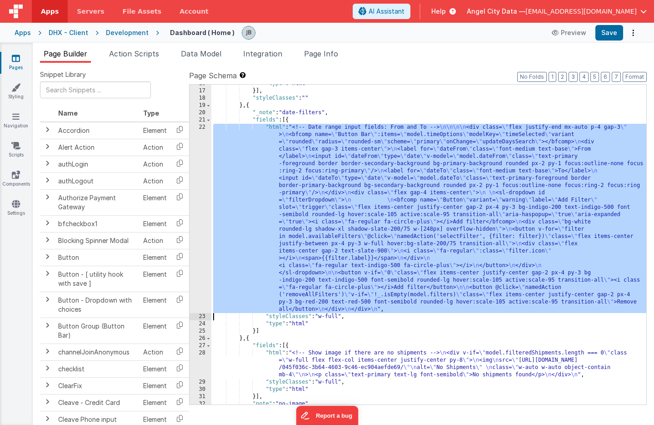
click at [205, 255] on div "22" at bounding box center [201, 218] width 22 height 189
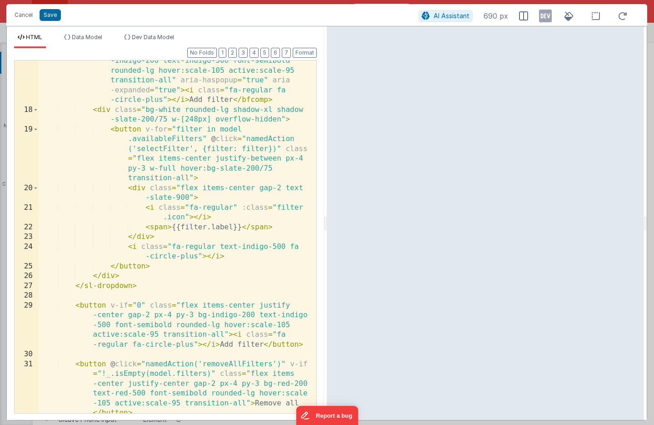
scroll to position [317, 0]
click at [18, 14] on button "Cancel" at bounding box center [23, 15] width 27 height 13
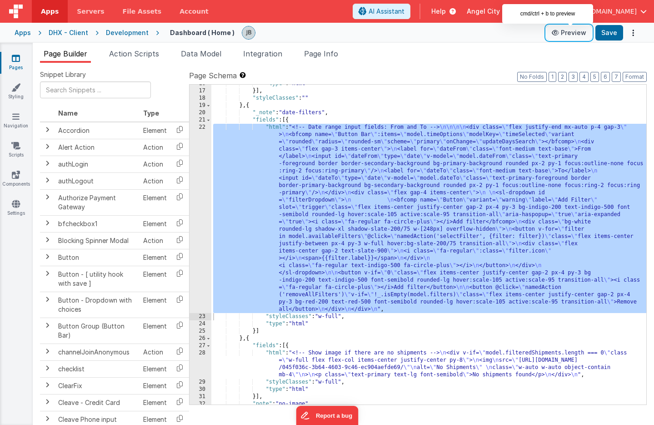
click at [579, 33] on button "Preview" at bounding box center [568, 32] width 45 height 15
click at [202, 54] on span "Data Model" at bounding box center [201, 53] width 40 height 9
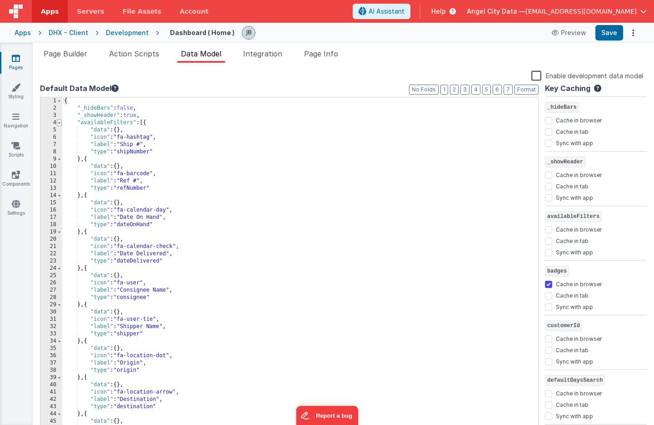
scroll to position [0, 0]
click at [58, 124] on span at bounding box center [59, 122] width 5 height 7
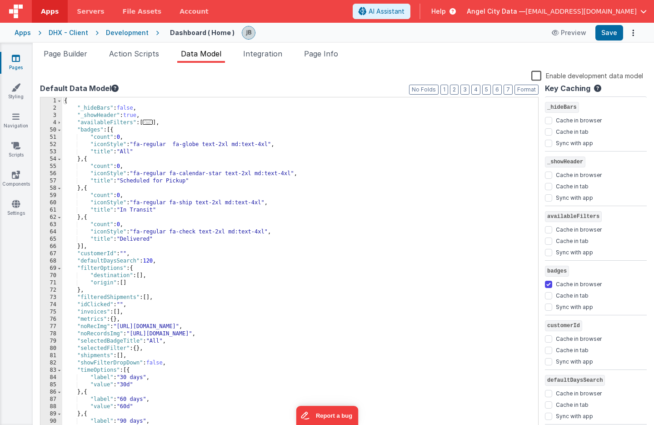
click at [129, 44] on div "Page Builder Action Scripts Data Model Integration Page Info Snippet Library Na…" at bounding box center [343, 234] width 621 height 382
click at [128, 55] on span "Action Scripts" at bounding box center [134, 53] width 50 height 9
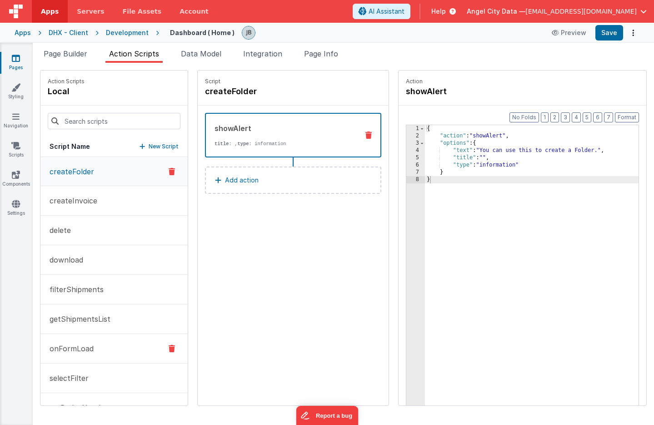
click at [83, 352] on p "onFormLoad" at bounding box center [69, 348] width 50 height 11
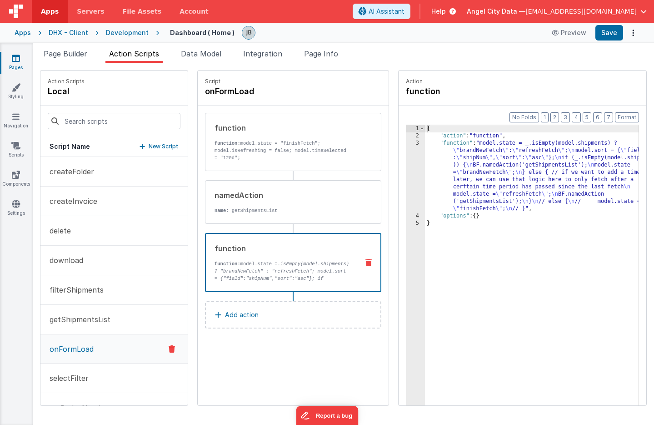
click at [206, 258] on div "function function: model.state = .isEmpty(model.shipments) ? "brandNewFetch" : …" at bounding box center [278, 262] width 145 height 39
click at [406, 165] on div "3" at bounding box center [415, 176] width 19 height 73
click at [77, 281] on button "filterShipments" at bounding box center [113, 290] width 147 height 30
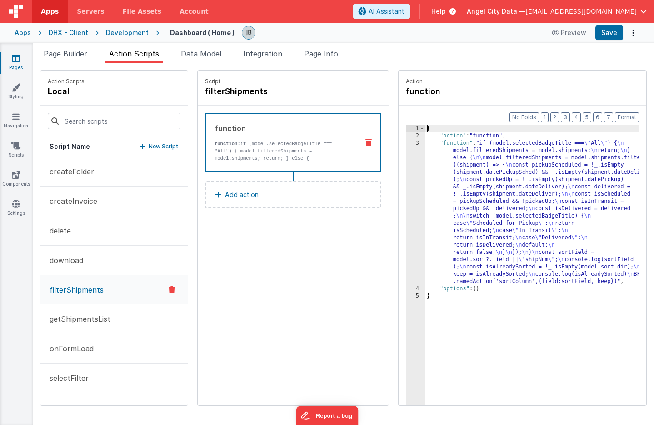
click at [406, 196] on div "3" at bounding box center [415, 212] width 19 height 145
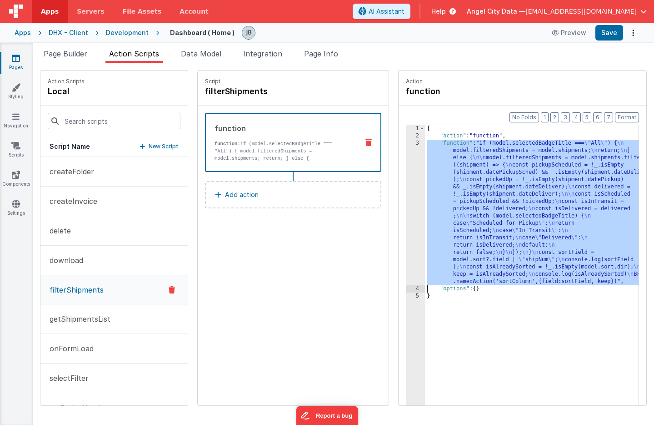
click at [406, 194] on div "3" at bounding box center [415, 212] width 19 height 145
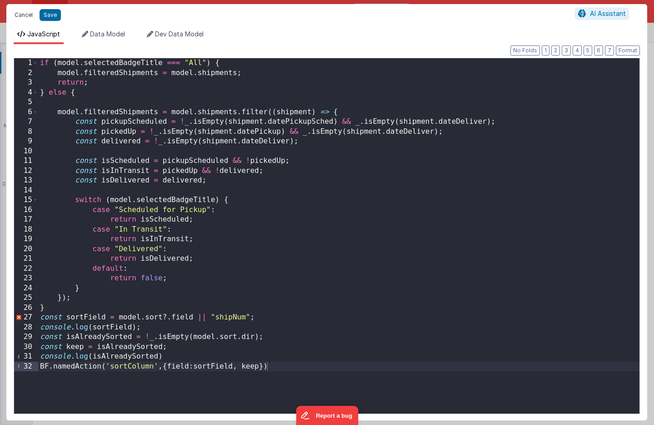
click at [22, 14] on button "Cancel" at bounding box center [23, 15] width 27 height 13
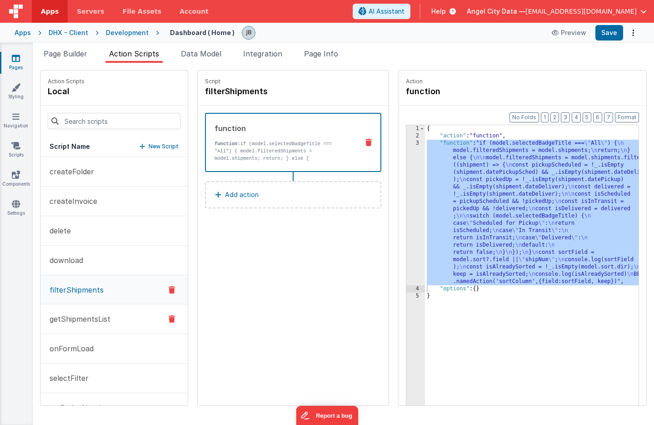
click at [79, 326] on button "getShipmentsList" at bounding box center [113, 319] width 147 height 30
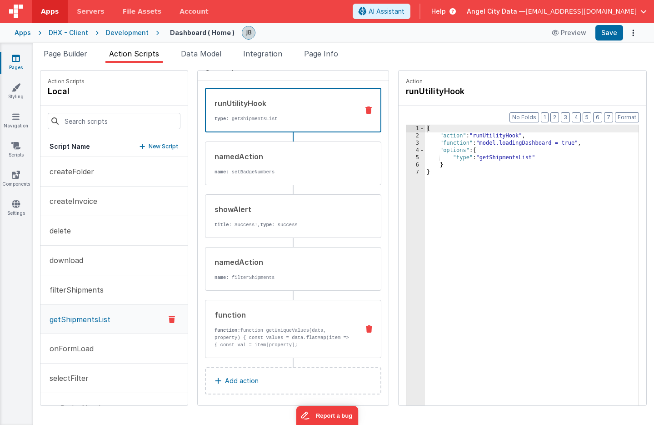
scroll to position [30, 0]
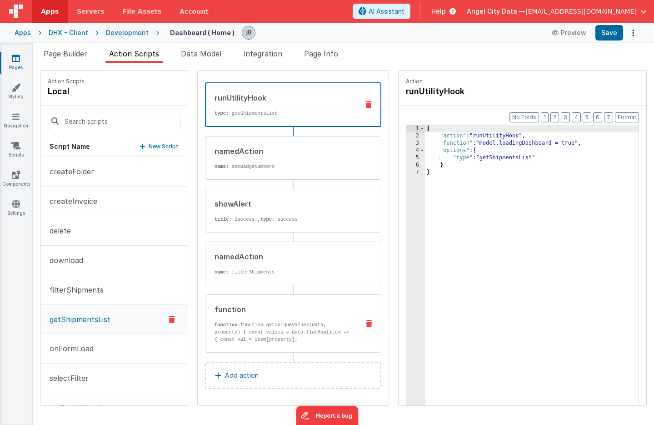
click at [232, 329] on p "function: function getUniqueValues(data, property) { const values = data.flatMa…" at bounding box center [283, 332] width 137 height 22
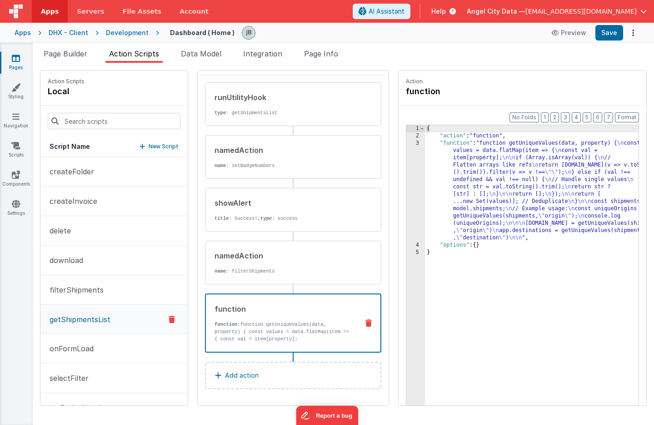
click at [406, 202] on div "3" at bounding box center [415, 191] width 19 height 102
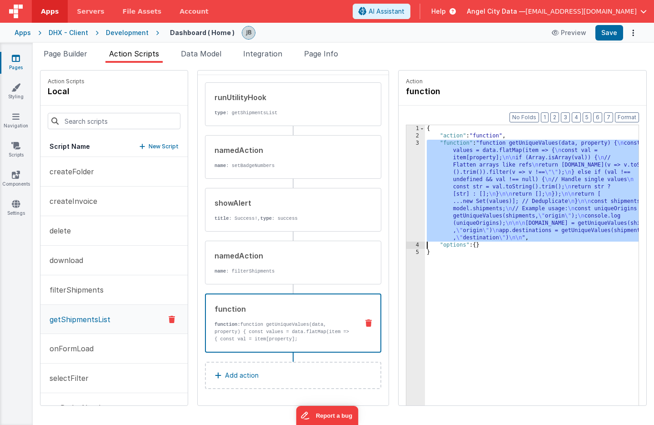
click at [406, 184] on div "3" at bounding box center [415, 191] width 19 height 102
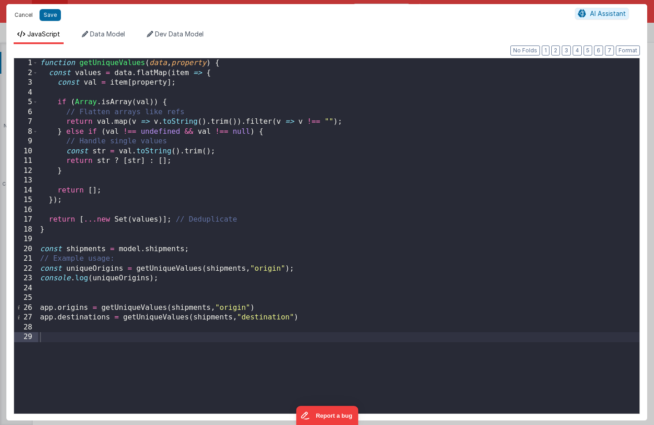
click at [20, 15] on button "Cancel" at bounding box center [23, 15] width 27 height 13
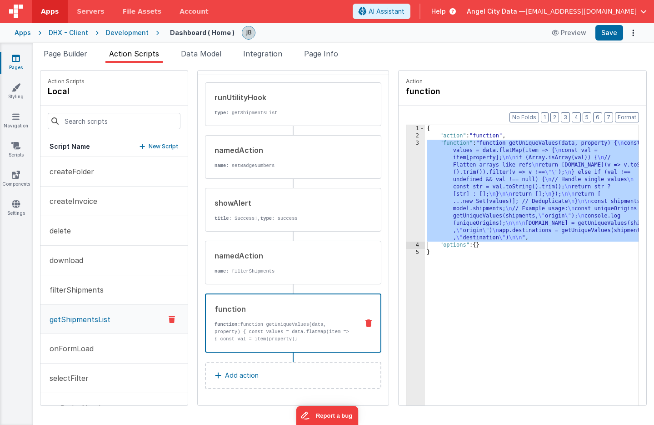
click at [406, 179] on div "3" at bounding box center [415, 191] width 19 height 102
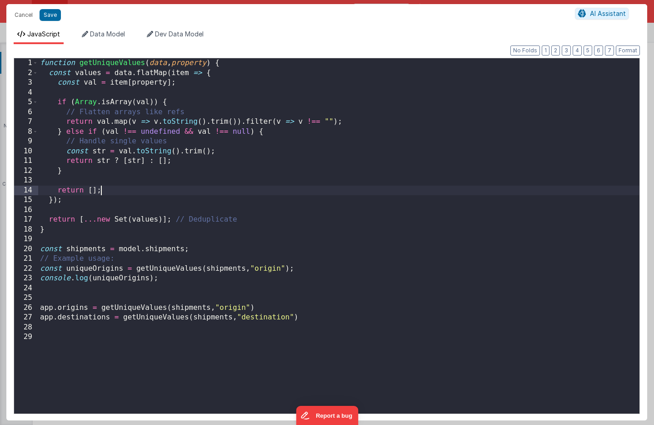
click at [395, 179] on div "function getUniqueValues ( data , property ) { const values = data . flatMap ( …" at bounding box center [338, 245] width 601 height 375
click at [122, 192] on div "function getUniqueValues ( data , property ) { const values = data . flatMap ( …" at bounding box center [338, 245] width 601 height 375
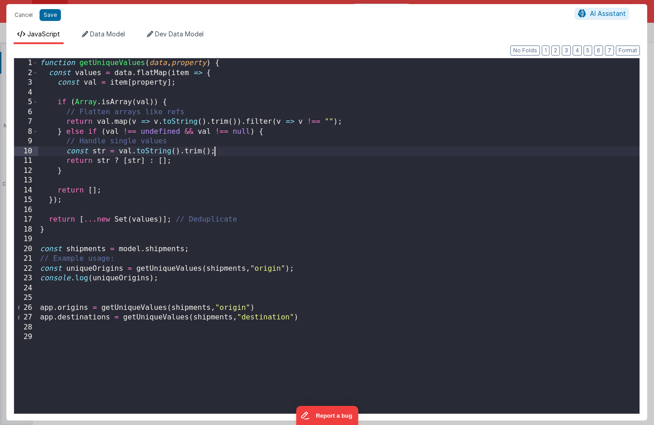
click at [230, 150] on div "function getUniqueValues ( data , property ) { const values = data . flatMap ( …" at bounding box center [338, 245] width 601 height 375
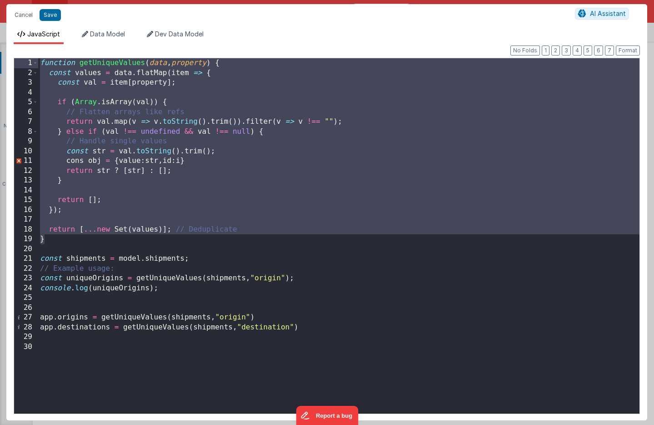
drag, startPoint x: 68, startPoint y: 242, endPoint x: 15, endPoint y: 66, distance: 183.5
click at [14, 65] on div "1 2 3 4 5 6 7 8 9 10 11 12 13 14 15 16 17 18 19 20 21 22 23 24 25 26 27 28 29 3…" at bounding box center [327, 236] width 626 height 356
click at [51, 249] on div "function getUniqueValues ( data , property ) { const values = data . flatMap ( …" at bounding box center [338, 245] width 601 height 375
drag, startPoint x: 48, startPoint y: 241, endPoint x: 24, endPoint y: 59, distance: 183.9
click at [24, 59] on div "1 2 3 4 5 6 7 8 9 10 11 12 13 14 15 16 17 18 19 20 21 22 23 24 25 26 27 28 29 3…" at bounding box center [327, 236] width 626 height 356
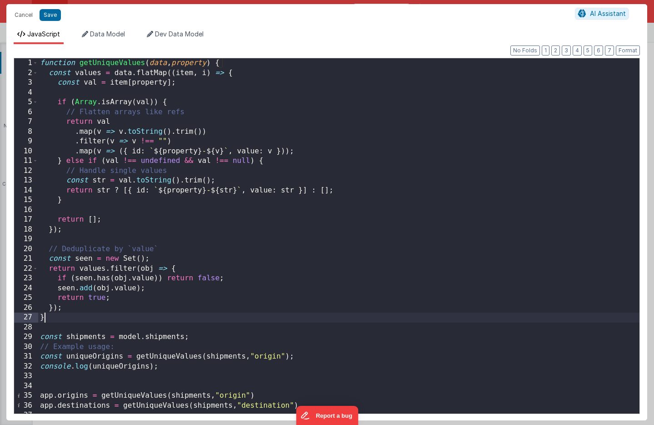
scroll to position [0, 0]
click at [55, 17] on button "Save" at bounding box center [50, 15] width 21 height 12
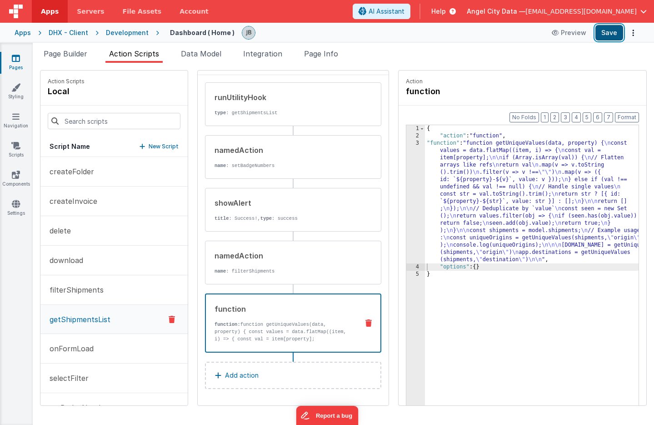
click at [608, 32] on button "Save" at bounding box center [609, 32] width 28 height 15
click at [406, 210] on div "3" at bounding box center [415, 202] width 19 height 124
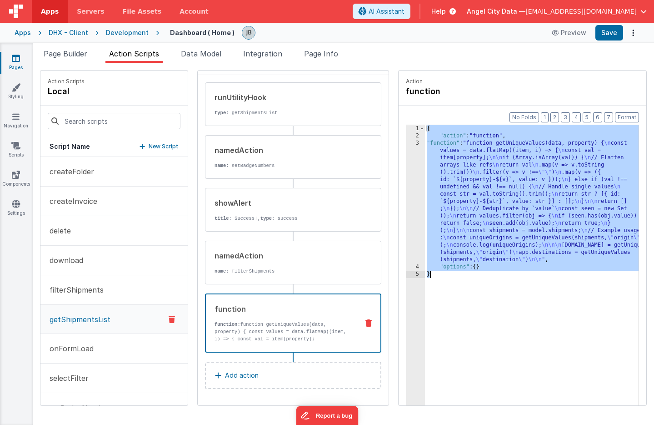
click at [406, 210] on div "3" at bounding box center [415, 202] width 19 height 124
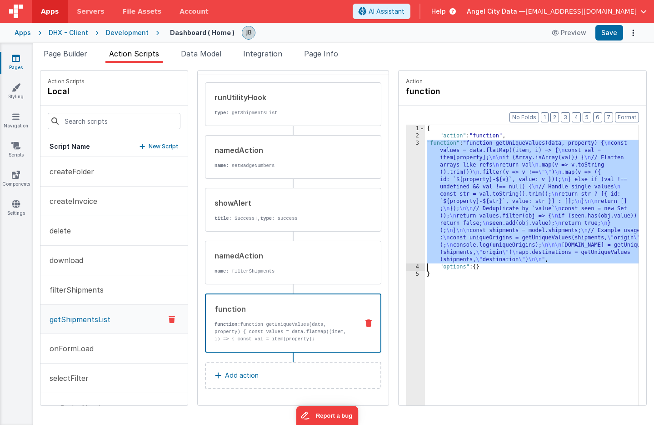
click at [406, 195] on div "3" at bounding box center [415, 202] width 19 height 124
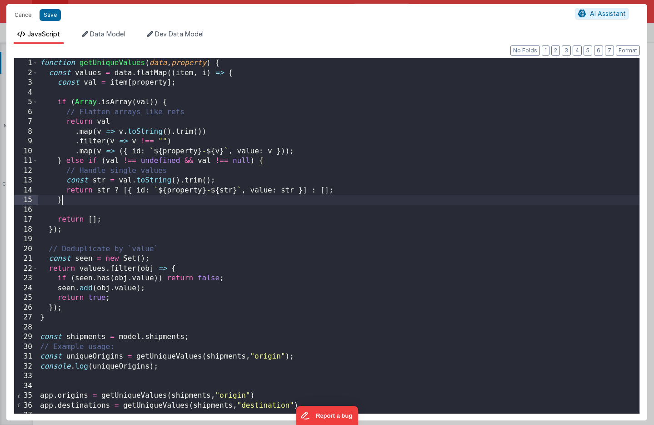
click at [166, 267] on div "function getUniqueValues ( data , property ) { const values = data . flatMap ((…" at bounding box center [338, 245] width 601 height 375
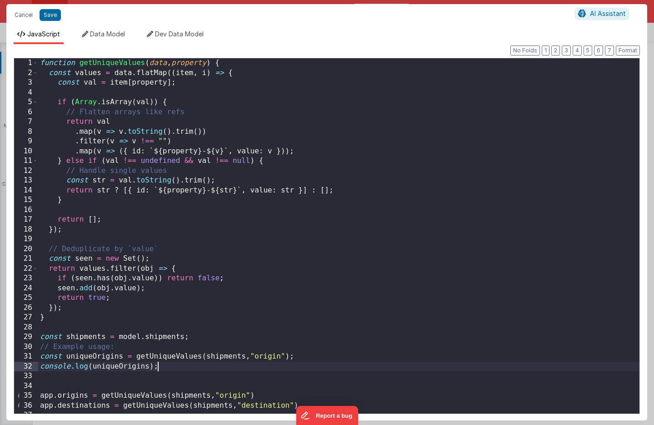
click at [179, 369] on div "function getUniqueValues ( data , property ) { const values = data . flatMap ((…" at bounding box center [338, 245] width 601 height 375
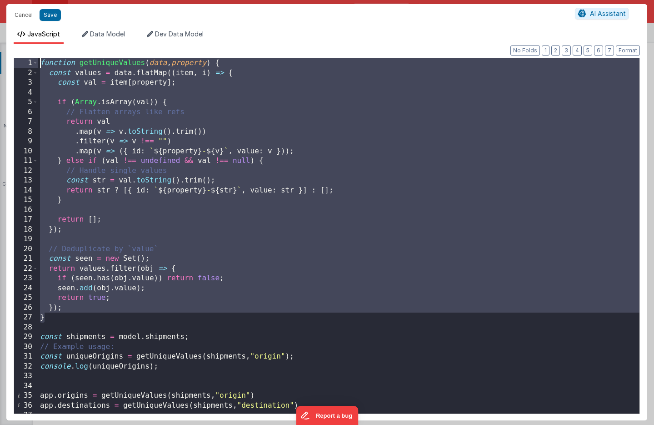
drag, startPoint x: 63, startPoint y: 314, endPoint x: 2, endPoint y: 51, distance: 269.7
click at [2, 51] on div "Cancel Save AI Assistant JavaScript Data Model Dev Data Model Format 7 6 5 4 3 …" at bounding box center [327, 212] width 654 height 425
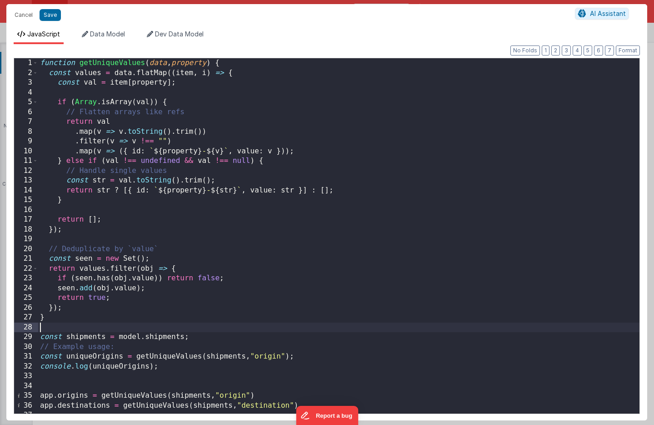
click at [61, 325] on div "function getUniqueValues ( data , property ) { const values = data . flatMap ((…" at bounding box center [338, 245] width 601 height 375
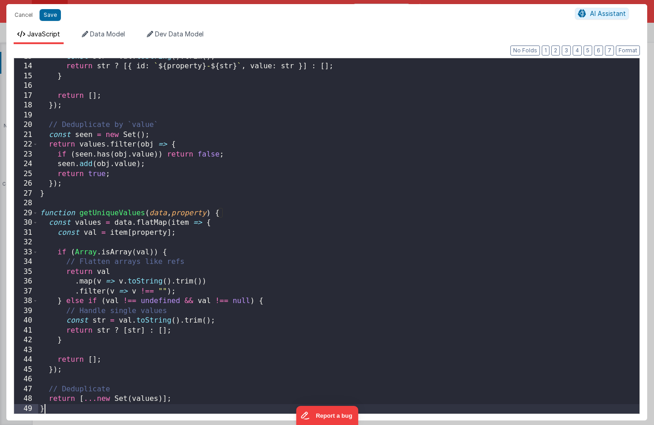
scroll to position [124, 0]
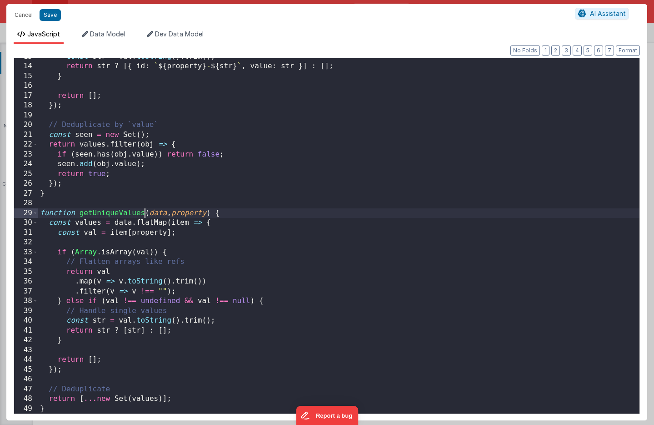
click at [144, 211] on div "const str = val . toString ( ) . trim ( ) ; return str ? [{ id : ` ${ property …" at bounding box center [338, 239] width 601 height 375
click at [149, 216] on div "const str = val . toString ( ) . trim ( ) ; return str ? [{ id : ` ${ property …" at bounding box center [338, 239] width 601 height 375
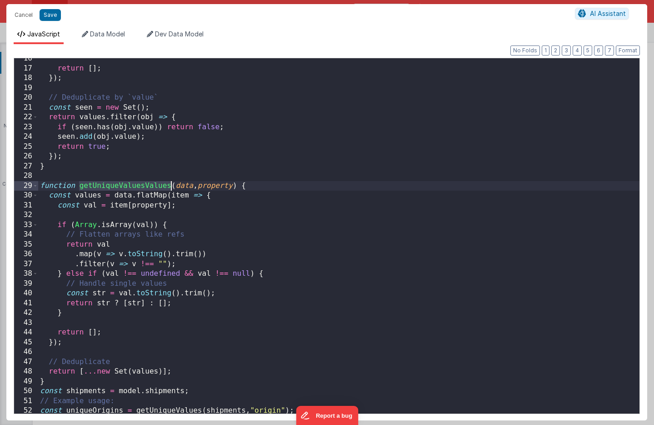
scroll to position [221, 0]
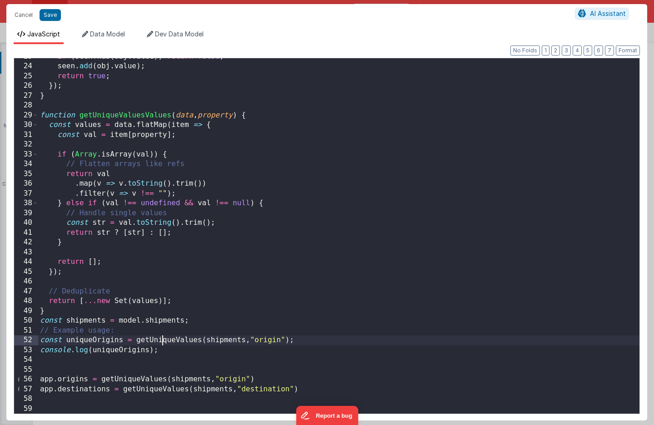
click at [164, 337] on div "if ( seen . has ( obj . value )) return false ; seen . add ( obj . value ) ; re…" at bounding box center [338, 239] width 601 height 375
click at [155, 383] on div "if ( seen . has ( obj . value )) return false ; seen . add ( obj . value ) ; re…" at bounding box center [338, 239] width 601 height 375
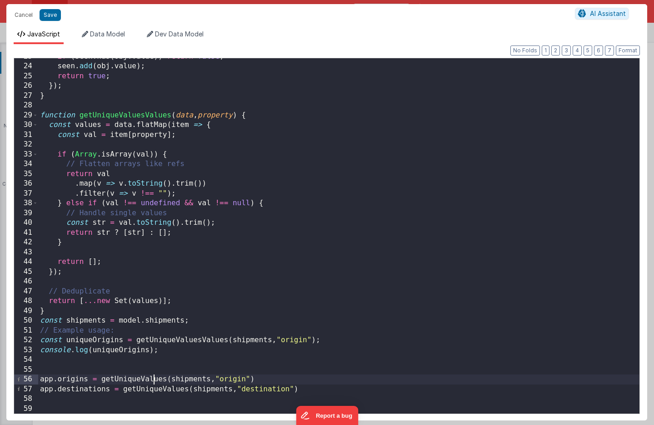
click at [155, 383] on div "if ( seen . has ( obj . value )) return false ; seen . add ( obj . value ) ; re…" at bounding box center [338, 239] width 601 height 375
click at [152, 390] on div "if ( seen . has ( obj . value )) return false ; seen . add ( obj . value ) ; re…" at bounding box center [338, 239] width 601 height 375
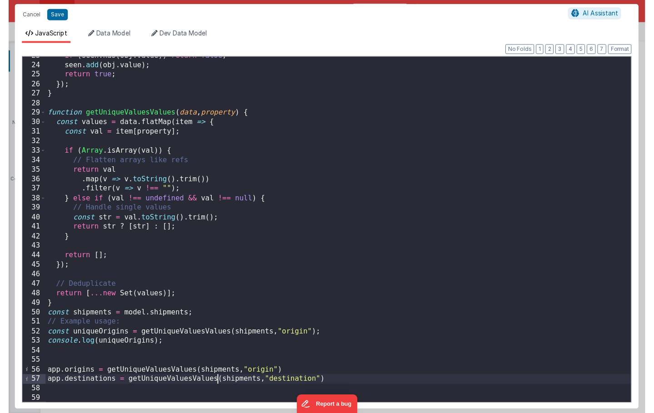
scroll to position [220, 0]
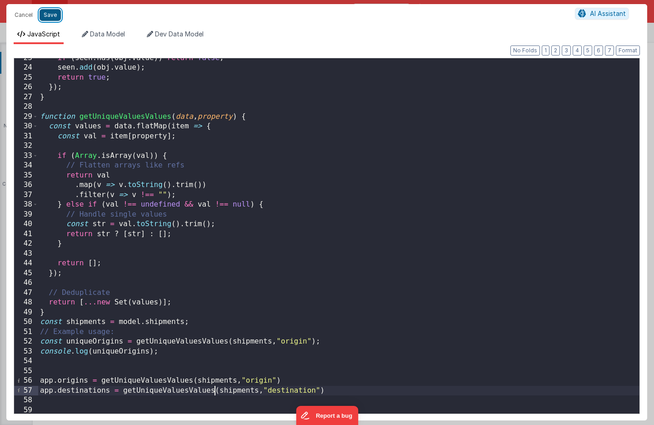
click at [47, 15] on button "Save" at bounding box center [50, 15] width 21 height 12
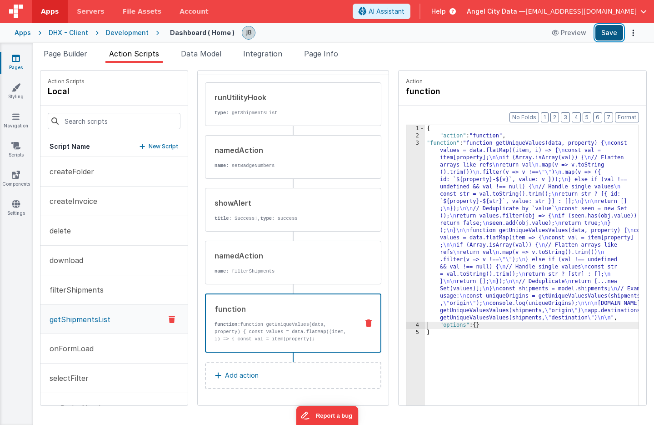
click at [605, 30] on button "Save" at bounding box center [609, 32] width 28 height 15
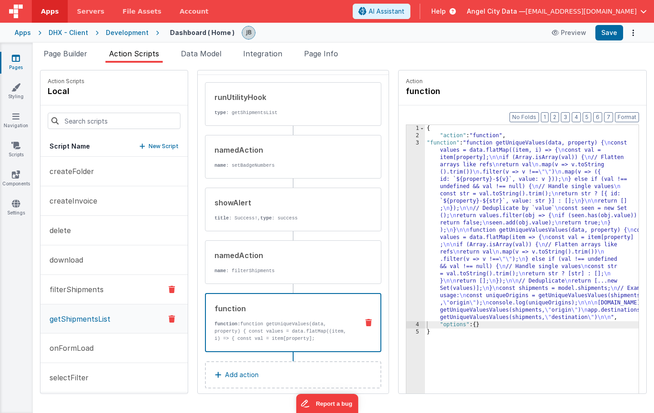
click at [87, 295] on p "filterShipments" at bounding box center [74, 289] width 60 height 11
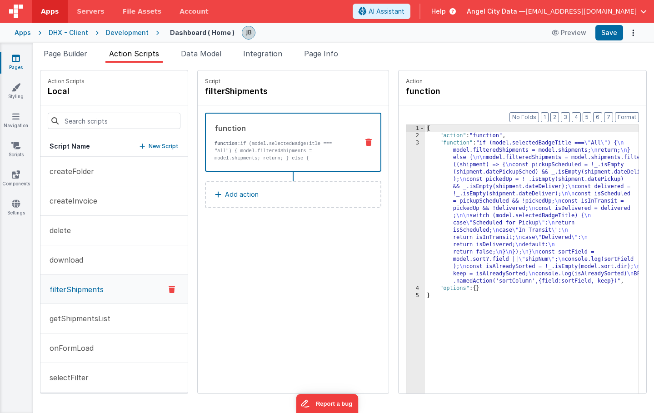
scroll to position [0, 0]
click at [215, 157] on p "function: if (model.selectedBadgeTitle === "All") { model.filteredShipments = m…" at bounding box center [283, 151] width 137 height 22
click at [406, 191] on div "3" at bounding box center [415, 212] width 19 height 145
click at [406, 188] on div "3" at bounding box center [415, 212] width 19 height 145
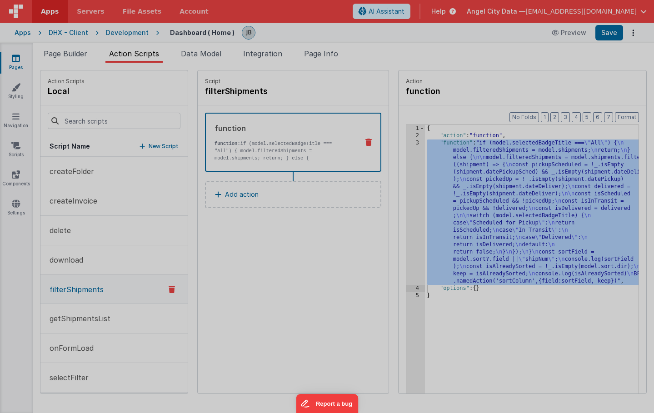
click at [392, 188] on div "if ( model . selectedBadgeTitle === "All" ) { model . filteredShipments = model…" at bounding box center [338, 231] width 601 height 364
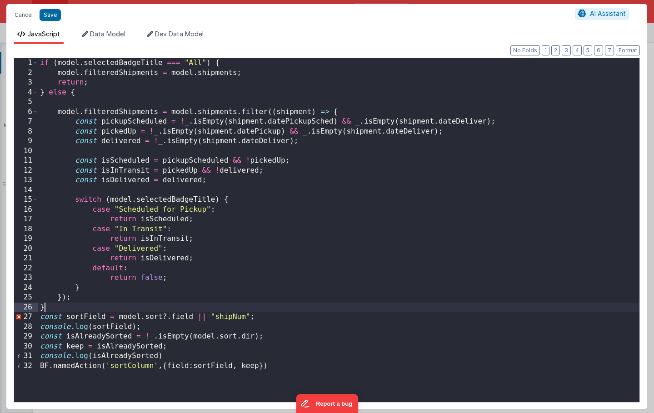
click at [62, 305] on div "if ( model . selectedBadgeTitle === "All" ) { model . filteredShipments = model…" at bounding box center [338, 240] width 601 height 364
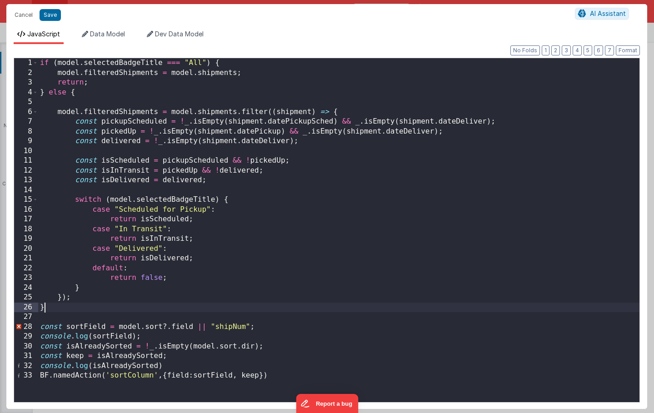
click at [95, 310] on div "if ( model . selectedBadgeTitle === "All" ) { model . filteredShipments = model…" at bounding box center [338, 240] width 601 height 364
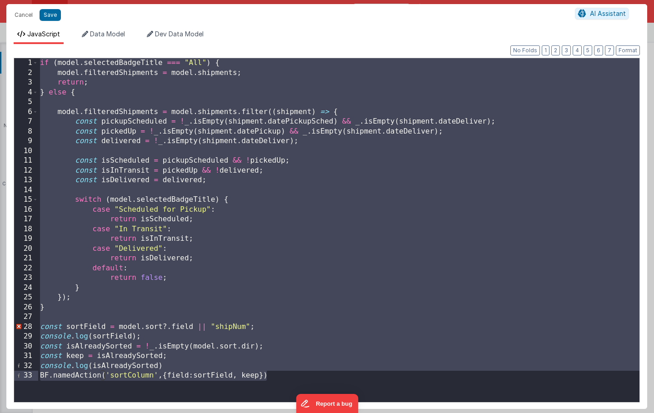
click at [242, 152] on div "if ( model . selectedBadgeTitle === "All" ) { model . filteredShipments = model…" at bounding box center [338, 240] width 601 height 364
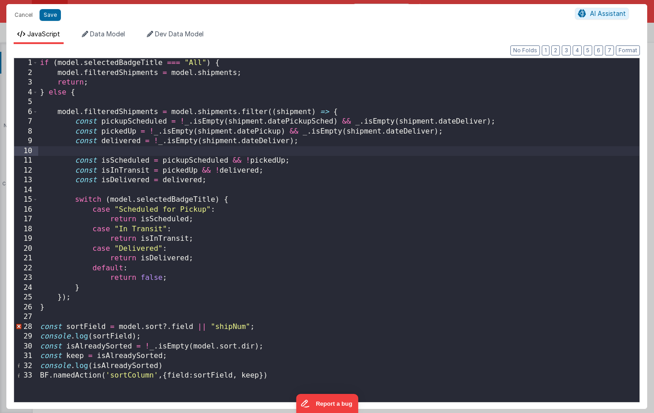
click at [148, 329] on div "if ( model . selectedBadgeTitle === "All" ) { model . filteredShipments = model…" at bounding box center [338, 240] width 601 height 364
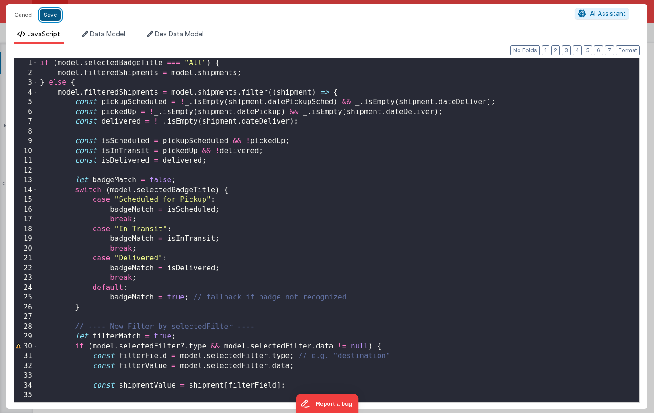
click at [50, 10] on button "Save" at bounding box center [50, 15] width 21 height 12
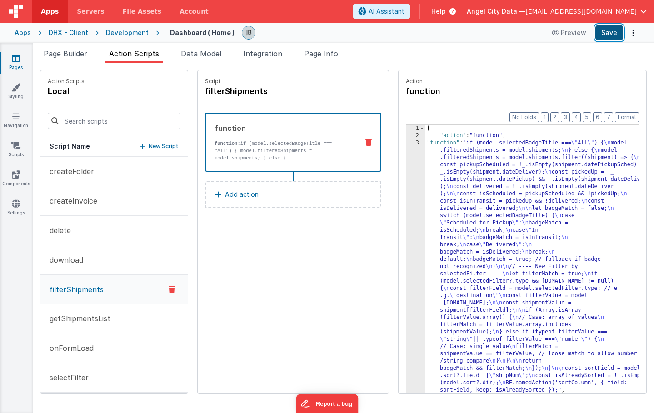
click at [605, 38] on button "Save" at bounding box center [609, 32] width 28 height 15
click at [253, 155] on p "function: if (model.selectedBadgeTitle === "All") { model.filteredShipments = m…" at bounding box center [283, 180] width 137 height 80
click at [406, 182] on div "3" at bounding box center [415, 267] width 19 height 255
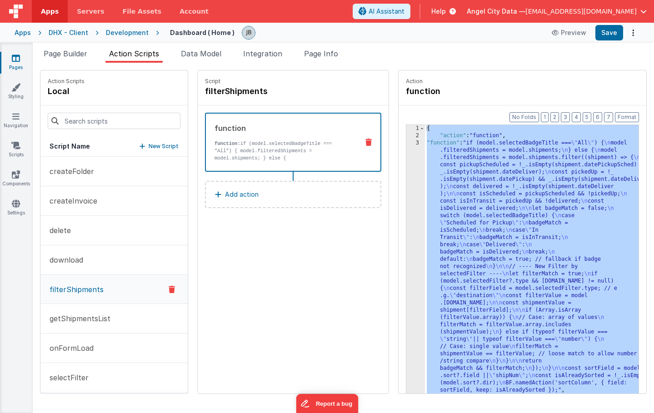
click at [406, 170] on div "3" at bounding box center [415, 267] width 19 height 255
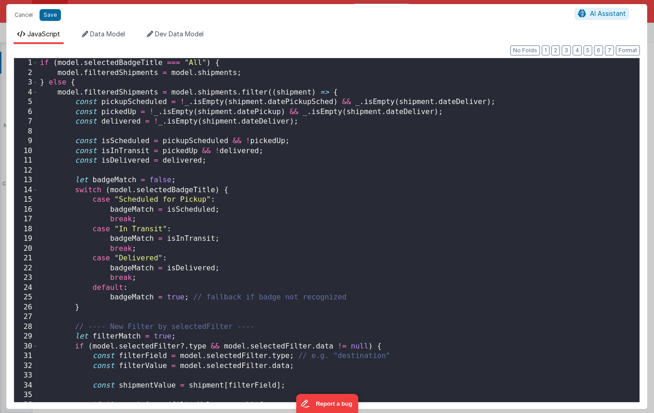
click at [390, 170] on div "Cancel Save AI Assistant JavaScript Data Model Dev Data Model Format 7 6 5 4 3 …" at bounding box center [327, 206] width 654 height 413
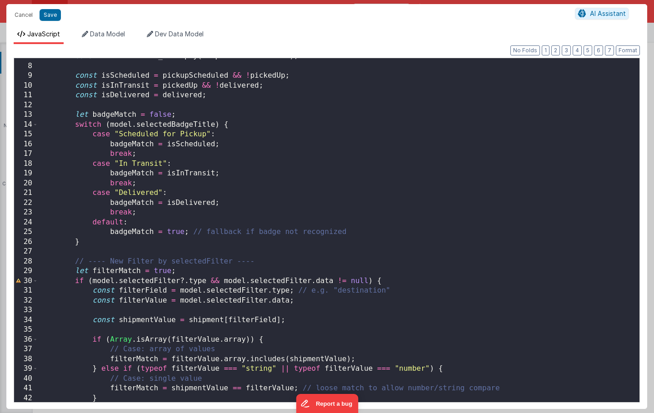
scroll to position [154, 0]
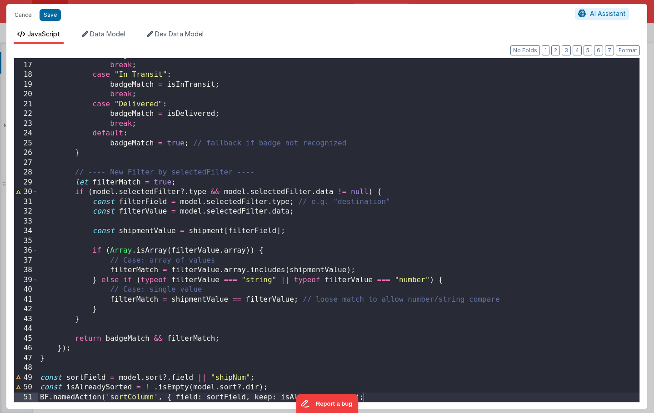
click at [281, 383] on div "badgeMatch = isScheduled ; break ; case "In Transit" : badgeMatch = isInTransit…" at bounding box center [338, 232] width 601 height 364
click at [57, 16] on button "Save" at bounding box center [50, 15] width 21 height 12
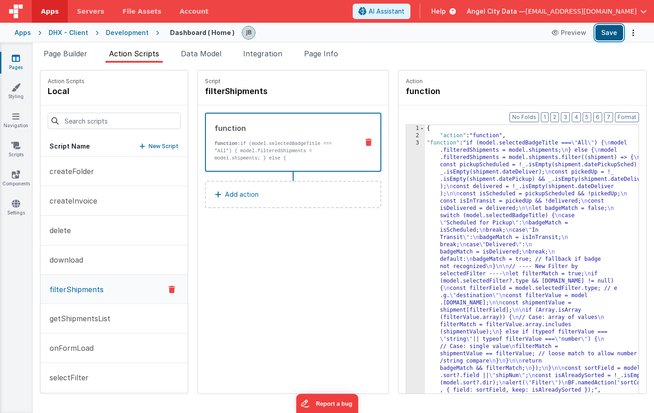
click at [611, 37] on button "Save" at bounding box center [609, 32] width 28 height 15
click at [196, 49] on span "Data Model" at bounding box center [201, 53] width 40 height 9
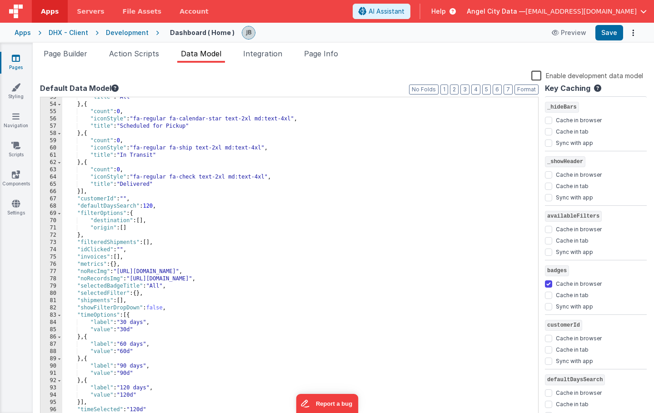
scroll to position [0, 0]
click at [139, 57] on span "Action Scripts" at bounding box center [134, 53] width 50 height 9
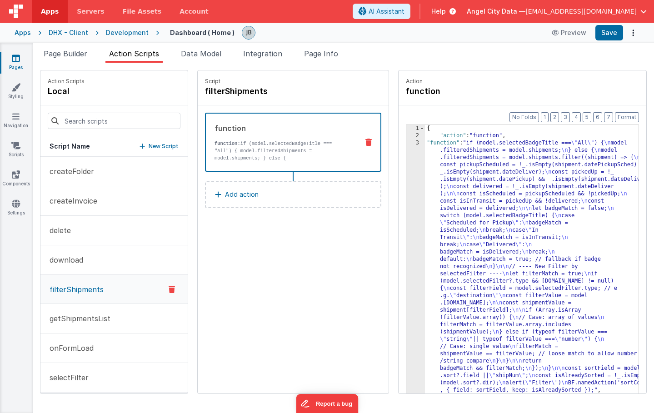
click at [406, 198] on div "3" at bounding box center [415, 267] width 19 height 255
click at [406, 197] on div "3" at bounding box center [415, 267] width 19 height 255
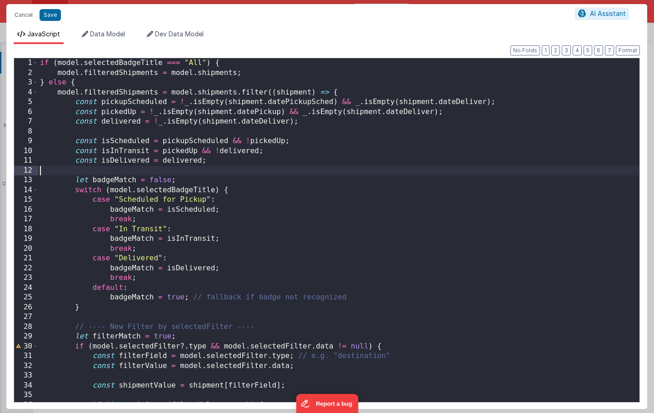
click at [320, 168] on div "if ( model . selectedBadgeTitle === "All" ) { model . filteredShipments = model…" at bounding box center [338, 240] width 601 height 364
click at [50, 15] on button "Save" at bounding box center [50, 15] width 21 height 12
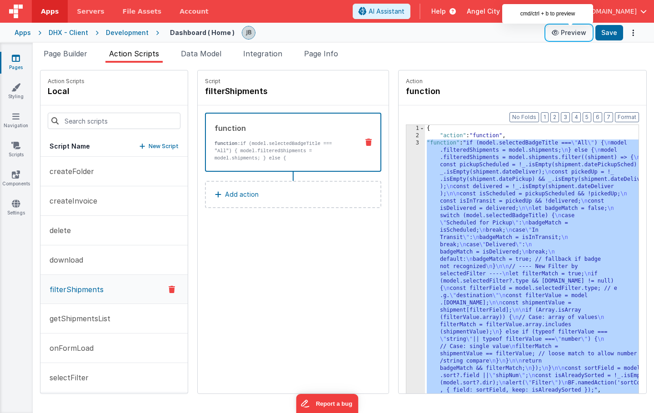
click at [571, 33] on button "Preview" at bounding box center [568, 32] width 45 height 15
click at [406, 218] on div "3" at bounding box center [415, 267] width 19 height 255
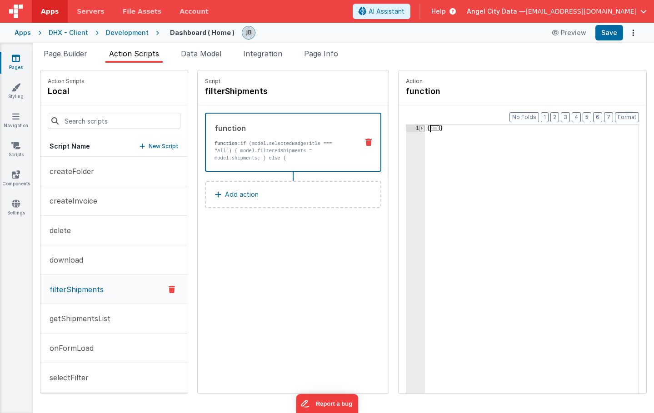
click at [420, 130] on span at bounding box center [422, 128] width 5 height 7
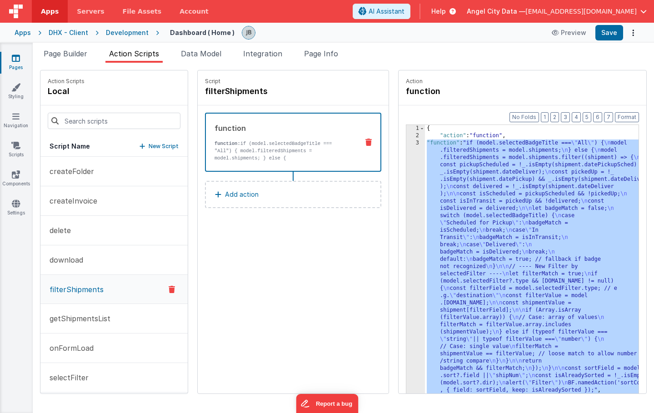
click at [406, 171] on div "3" at bounding box center [415, 267] width 19 height 255
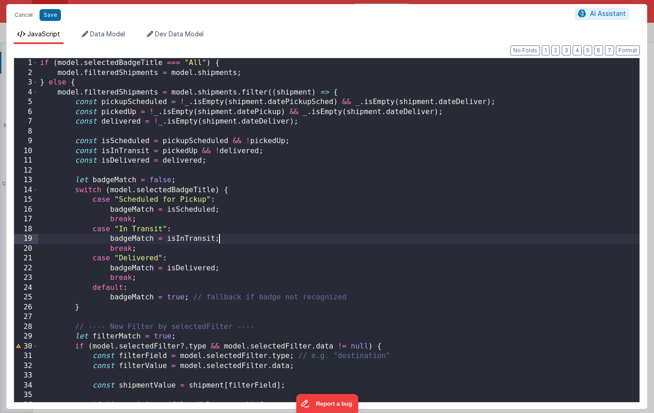
click at [325, 237] on div "if ( model . selectedBadgeTitle === "All" ) { model . filteredShipments = model…" at bounding box center [338, 240] width 601 height 364
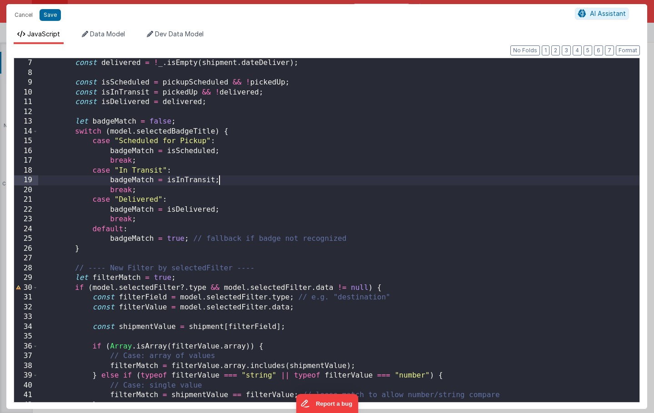
scroll to position [72, 0]
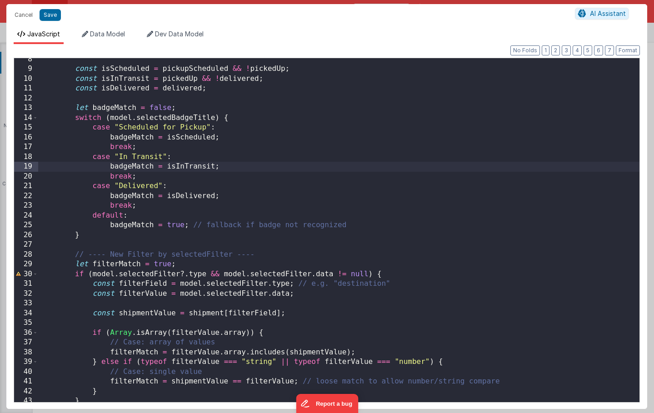
click at [105, 274] on div "const isScheduled = pickupScheduled && ! pickedUp ; const isInTransit = pickedU…" at bounding box center [338, 237] width 601 height 364
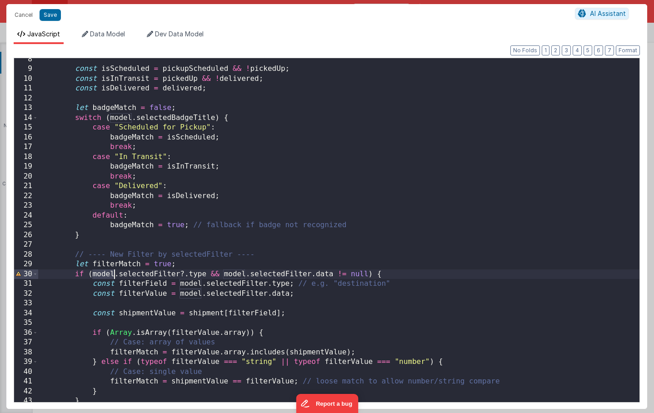
click at [105, 274] on div "const isScheduled = pickupScheduled && ! pickedUp ; const isInTransit = pickedU…" at bounding box center [338, 237] width 601 height 364
click at [220, 274] on div "const isScheduled = pickupScheduled && ! pickedUp ; const isInTransit = pickedU…" at bounding box center [338, 237] width 601 height 364
click at [188, 284] on div "const isScheduled = pickupScheduled && ! pickedUp ; const isInTransit = pickedU…" at bounding box center [338, 237] width 601 height 364
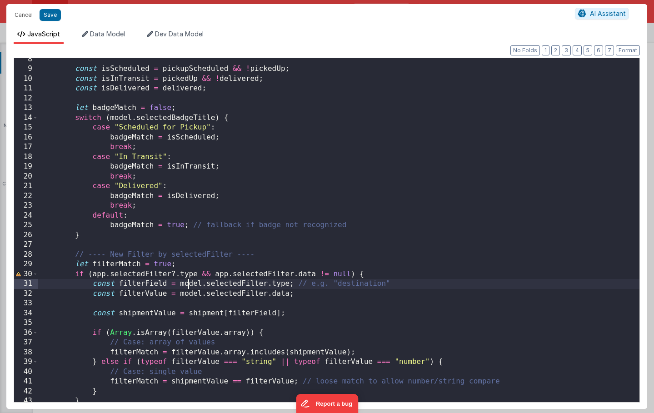
click at [188, 284] on div "const isScheduled = pickupScheduled && ! pickedUp ; const isInTransit = pickedU…" at bounding box center [338, 237] width 601 height 364
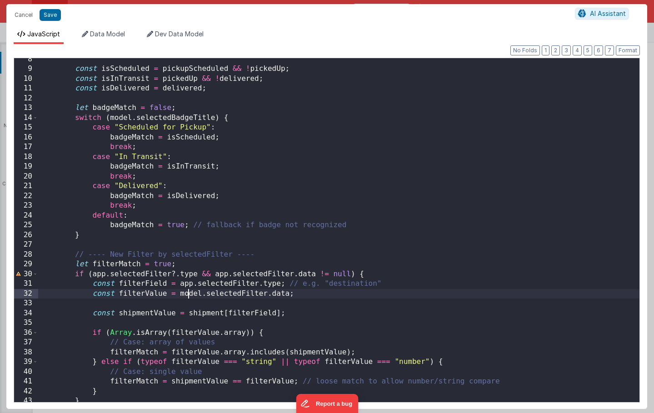
click at [188, 290] on div "const isScheduled = pickupScheduled && ! pickedUp ; const isInTransit = pickedU…" at bounding box center [338, 237] width 601 height 364
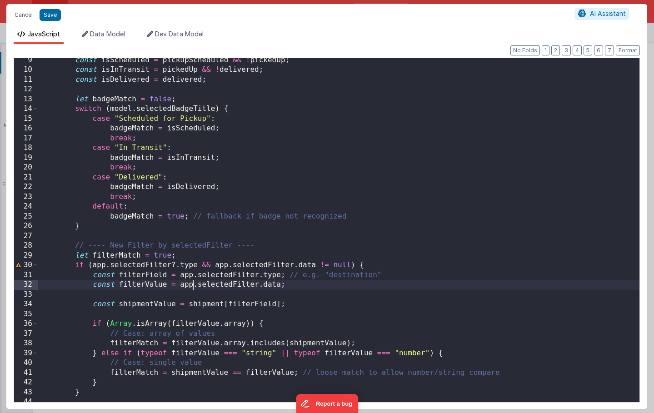
scroll to position [87, 0]
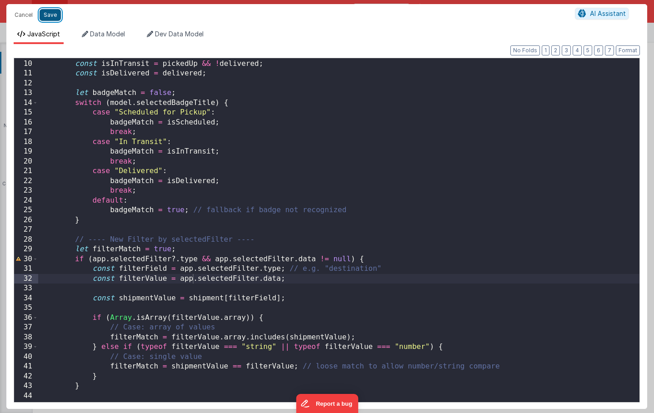
click at [47, 17] on button "Save" at bounding box center [50, 15] width 21 height 12
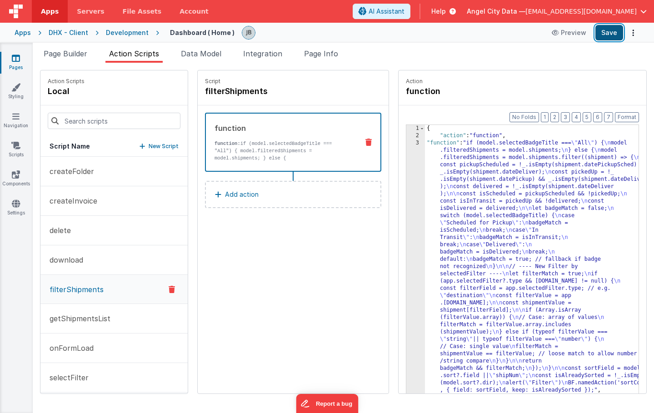
click at [613, 27] on button "Save" at bounding box center [609, 32] width 28 height 15
click at [406, 263] on div "3" at bounding box center [415, 267] width 19 height 255
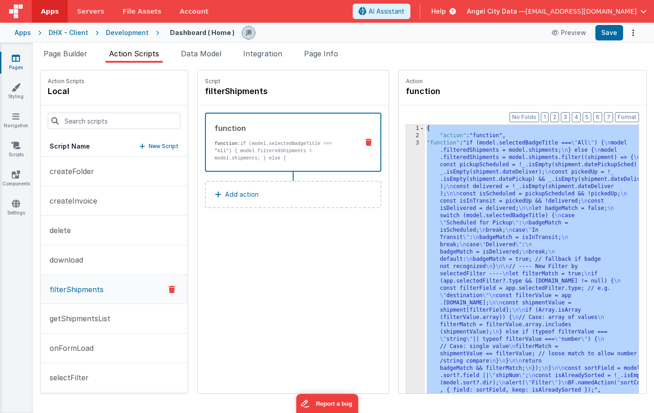
click at [406, 258] on div "3" at bounding box center [415, 267] width 19 height 255
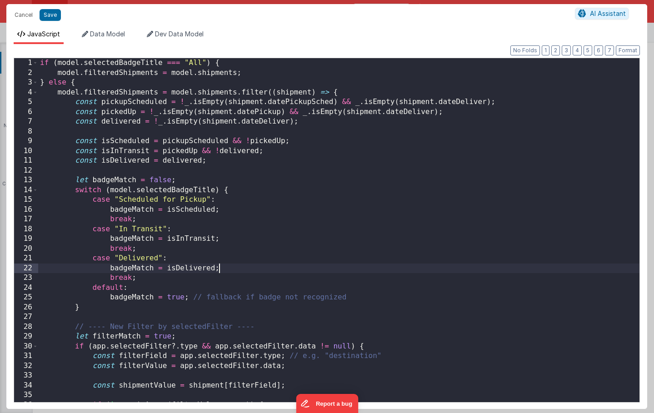
click at [394, 258] on div "if ( model . selectedBadgeTitle === "All" ) { model . filteredShipments = model…" at bounding box center [338, 240] width 601 height 364
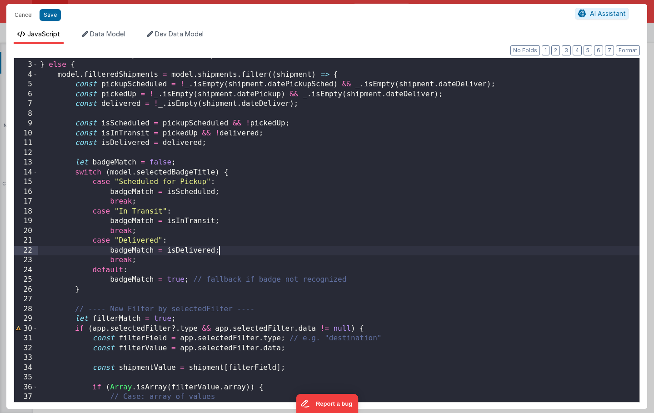
scroll to position [0, 0]
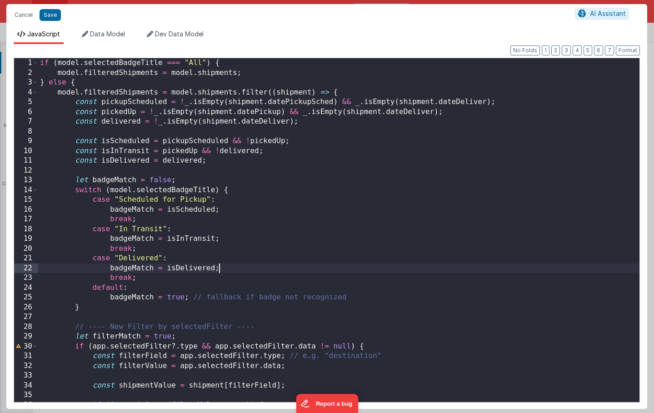
click at [124, 187] on div "if ( model . selectedBadgeTitle === "All" ) { model . filteredShipments = model…" at bounding box center [338, 240] width 601 height 364
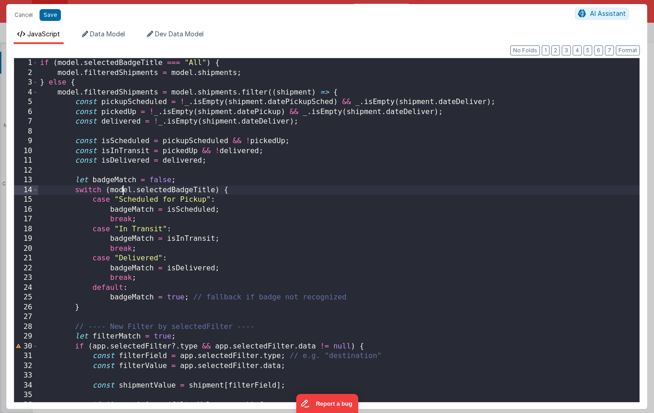
click at [124, 187] on div "if ( model . selectedBadgeTitle === "All" ) { model . filteredShipments = model…" at bounding box center [338, 240] width 601 height 364
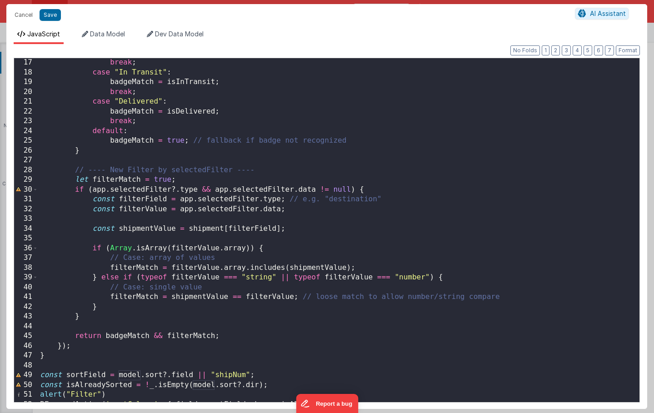
scroll to position [164, 0]
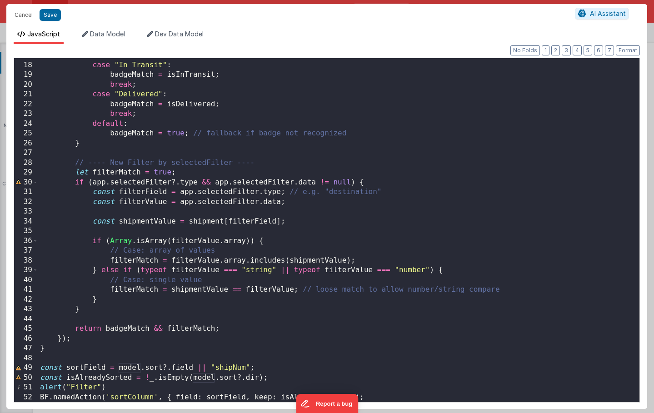
click at [128, 209] on div "break ; case "In Transit" : badgeMatch = isInTransit ; break ; case "Delivered"…" at bounding box center [338, 232] width 601 height 364
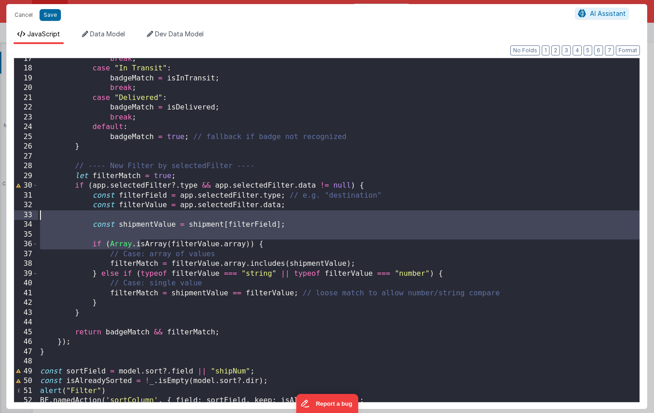
scroll to position [0, 0]
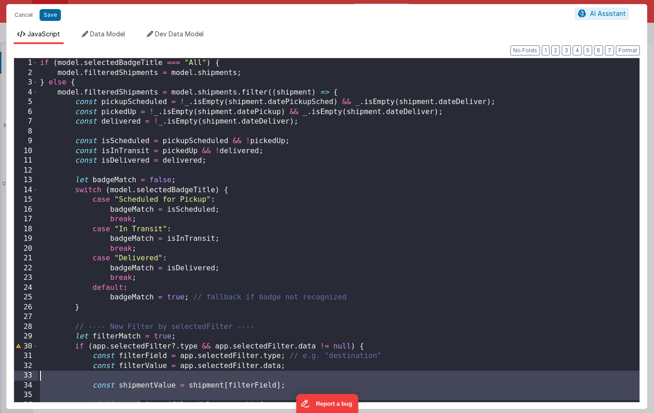
click at [220, 100] on div "if ( model . selectedBadgeTitle === "All" ) { model . filteredShipments = model…" at bounding box center [338, 240] width 601 height 364
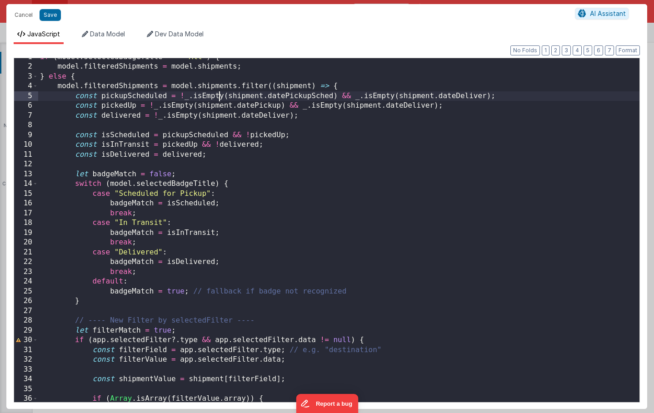
scroll to position [164, 0]
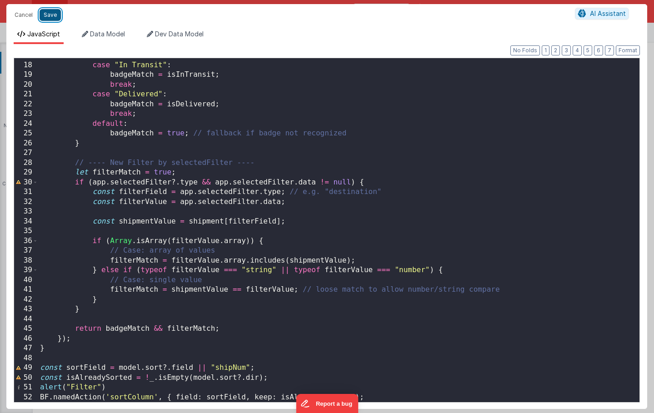
click at [45, 18] on button "Save" at bounding box center [50, 15] width 21 height 12
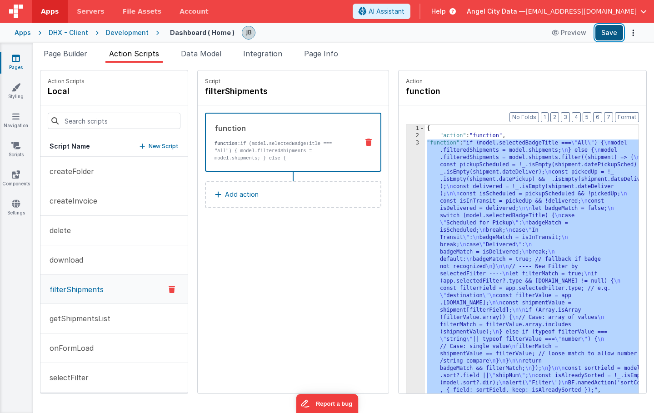
click at [622, 37] on button "Save" at bounding box center [609, 32] width 28 height 15
click at [406, 162] on div "3" at bounding box center [415, 267] width 19 height 255
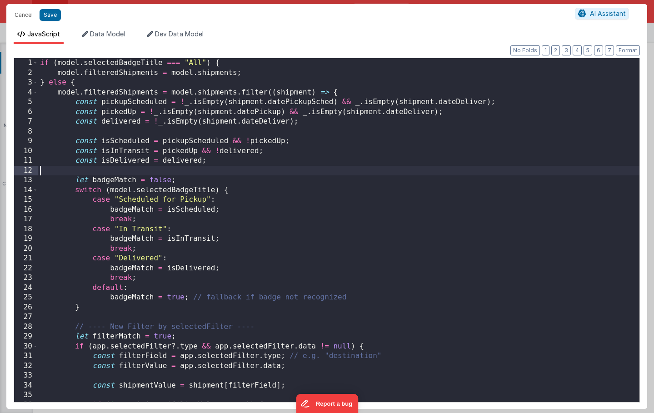
click at [397, 162] on div "if ( model . selectedBadgeTitle === "All" ) { model . filteredShipments = model…" at bounding box center [338, 240] width 601 height 364
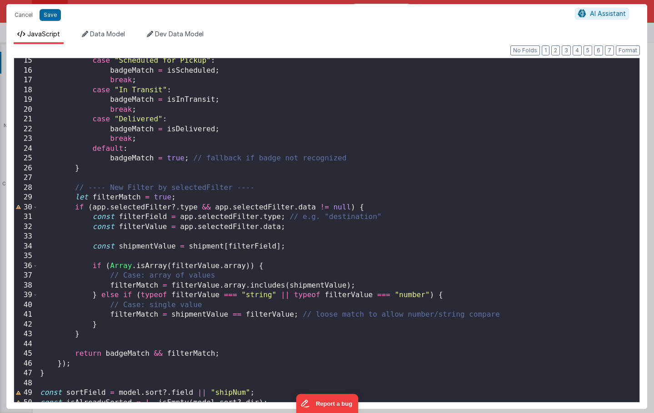
scroll to position [145, 0]
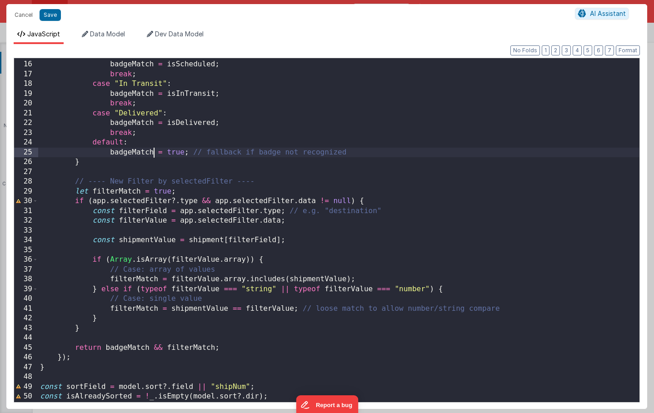
click at [154, 151] on div "case "Scheduled for Pickup" : badgeMatch = isScheduled ; break ; case "In Trans…" at bounding box center [338, 232] width 601 height 364
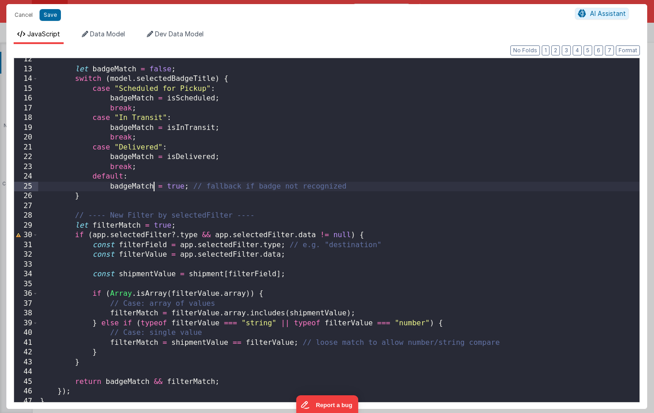
scroll to position [0, 0]
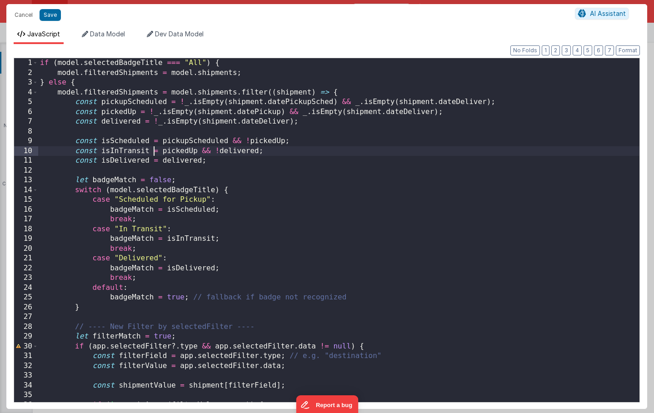
click at [154, 151] on div "if ( model . selectedBadgeTitle === "All" ) { model . filteredShipments = model…" at bounding box center [338, 240] width 601 height 364
click at [298, 178] on div "if ( model . selectedBadgeTitle === "All" ) { model . filteredShipments = model…" at bounding box center [338, 240] width 601 height 364
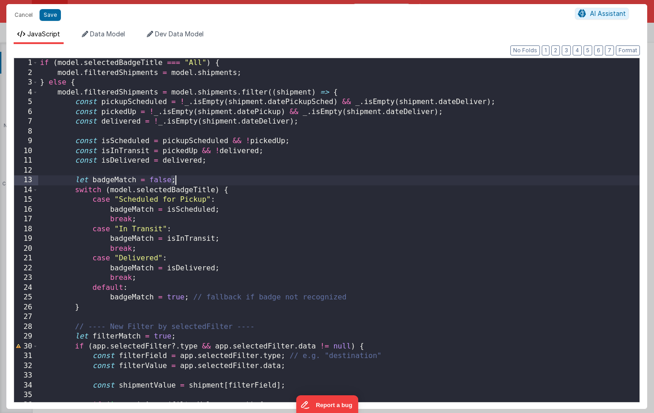
click at [298, 178] on div "if ( model . selectedBadgeTitle === "All" ) { model . filteredShipments = model…" at bounding box center [338, 240] width 601 height 364
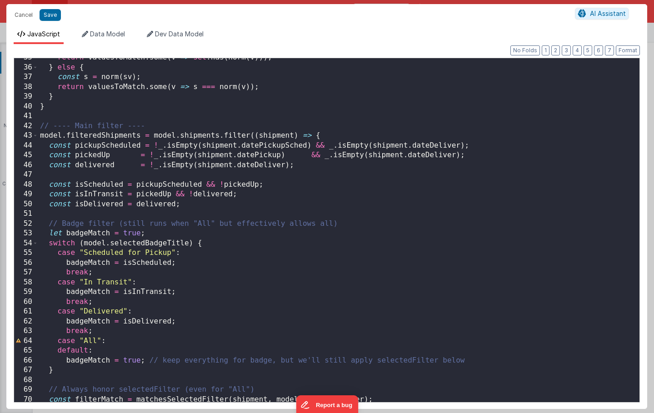
scroll to position [418, 0]
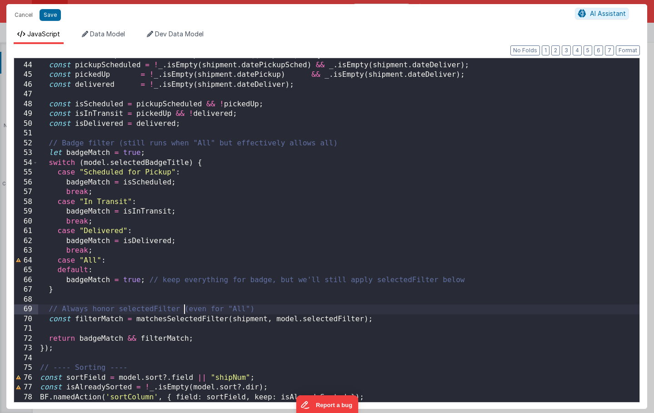
click at [183, 305] on div "model . filteredShipments = model . shipments . filter (( shipment ) => { const…" at bounding box center [338, 232] width 601 height 364
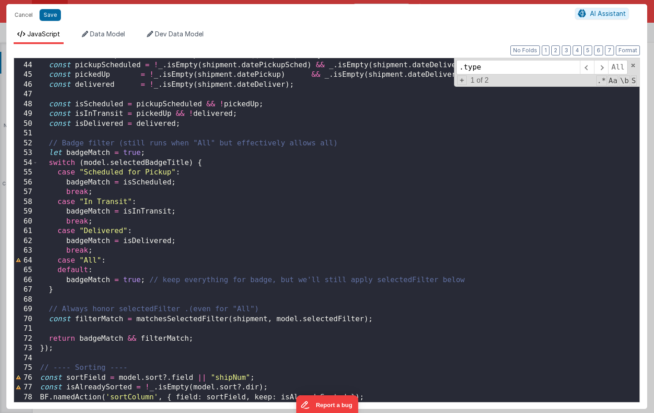
type input ".type"
click at [189, 343] on div "model . filteredShipments = model . shipments . filter (( shipment ) => { const…" at bounding box center [338, 232] width 601 height 364
click at [364, 319] on div "model . filteredShipments = model . shipments . filter (( shipment ) => { const…" at bounding box center [338, 232] width 601 height 364
click at [283, 320] on div "model . filteredShipments = model . shipments . filter (( shipment ) => { const…" at bounding box center [338, 232] width 601 height 364
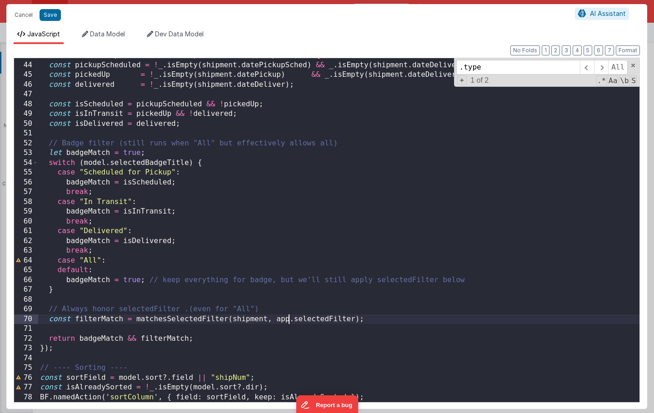
click at [353, 320] on div "model . filteredShipments = model . shipments . filter (( shipment ) => { const…" at bounding box center [338, 232] width 601 height 364
click at [53, 14] on button "Save" at bounding box center [50, 15] width 21 height 12
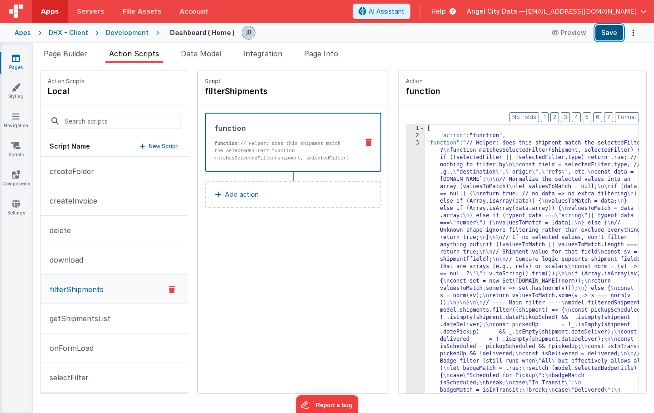
click at [600, 34] on button "Save" at bounding box center [609, 32] width 28 height 15
